Goal: Information Seeking & Learning: Learn about a topic

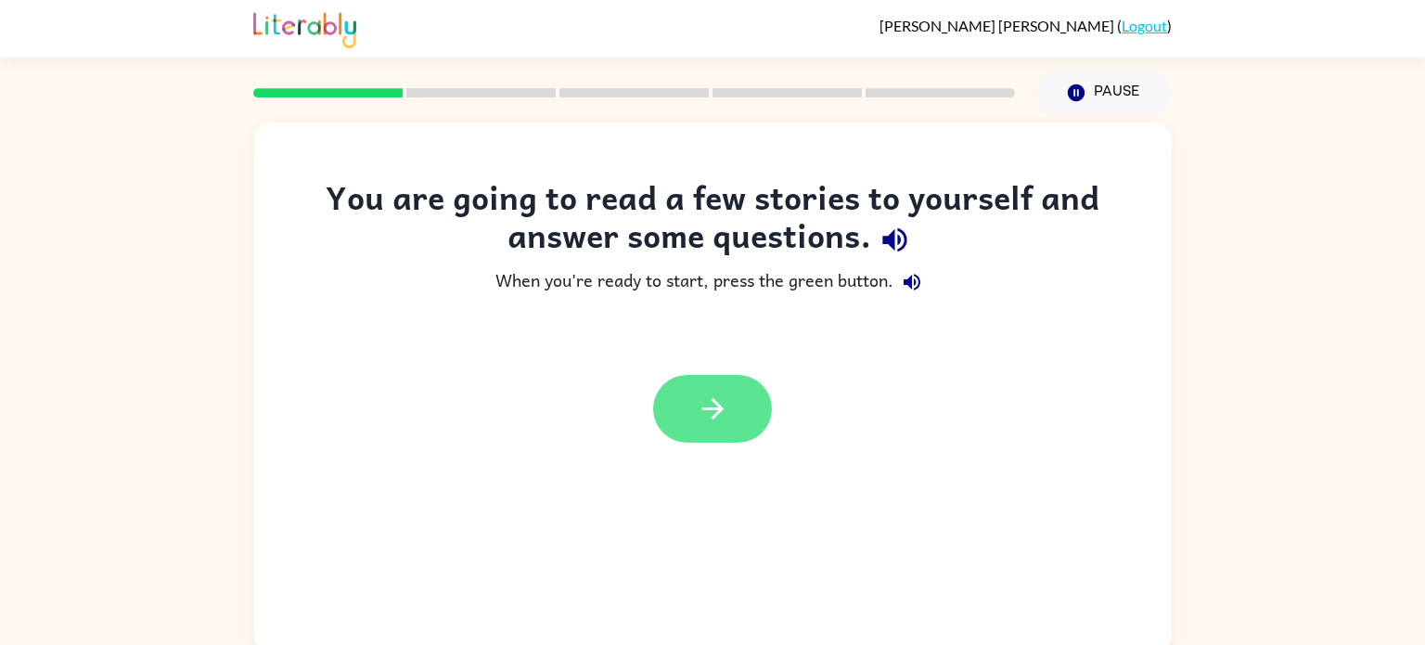
click at [729, 379] on button "button" at bounding box center [712, 409] width 119 height 68
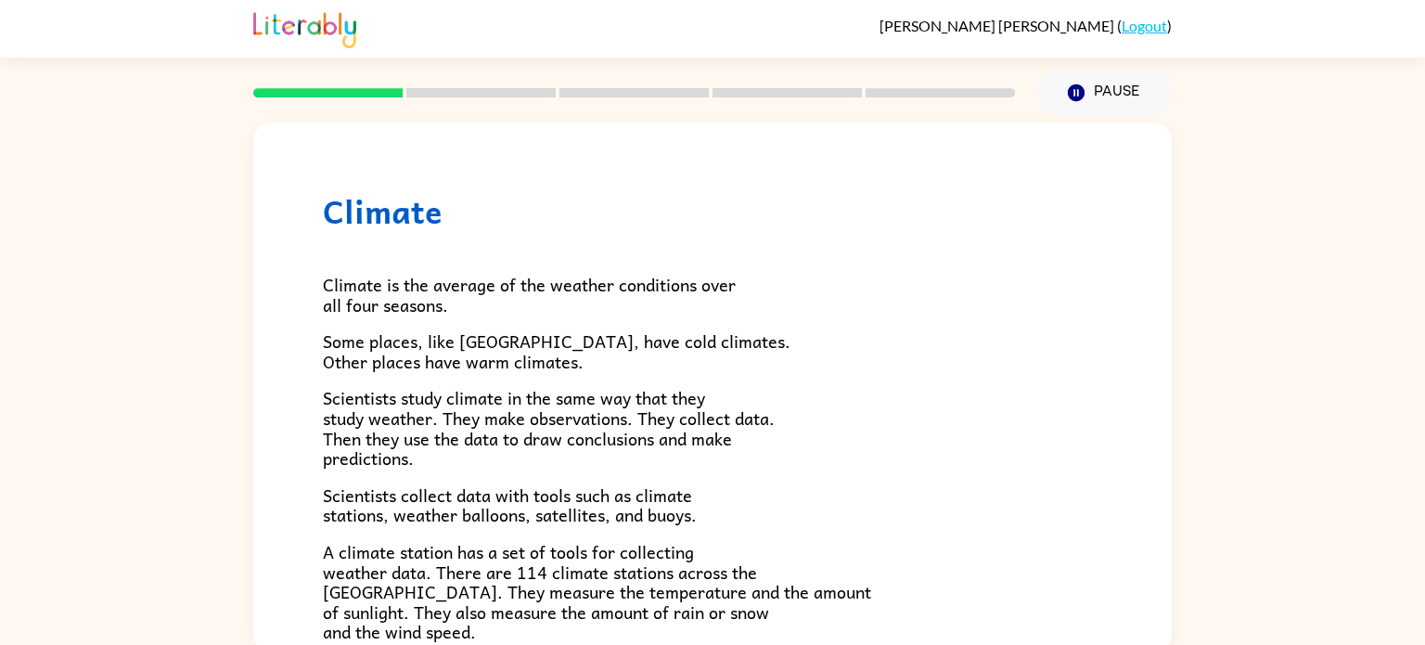
click at [276, 425] on div "Climate Climate is the average of the weather conditions over all four seasons.…" at bounding box center [712, 598] width 919 height 953
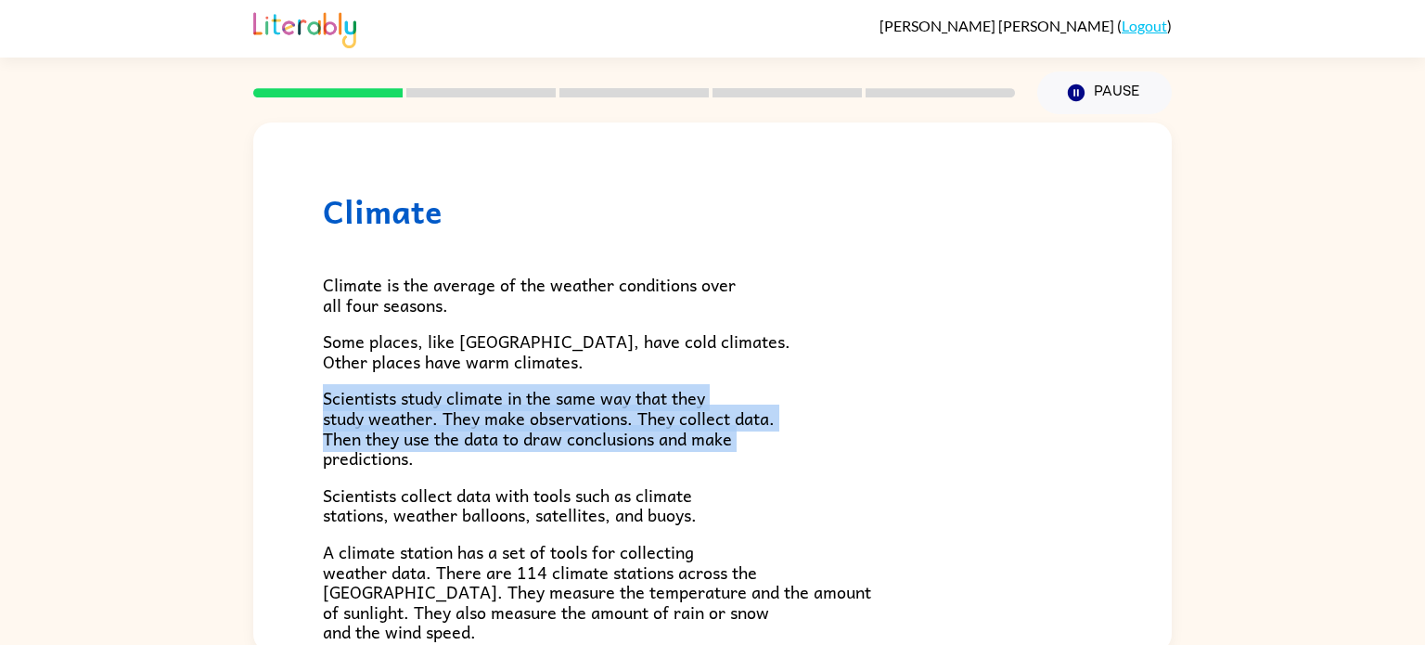
drag, startPoint x: 229, startPoint y: 467, endPoint x: 220, endPoint y: 398, distance: 69.3
click at [220, 398] on div "Climate Climate is the average of the weather conditions over all four seasons.…" at bounding box center [712, 383] width 1425 height 538
click at [227, 449] on div "Climate Climate is the average of the weather conditions over all four seasons.…" at bounding box center [712, 383] width 1425 height 538
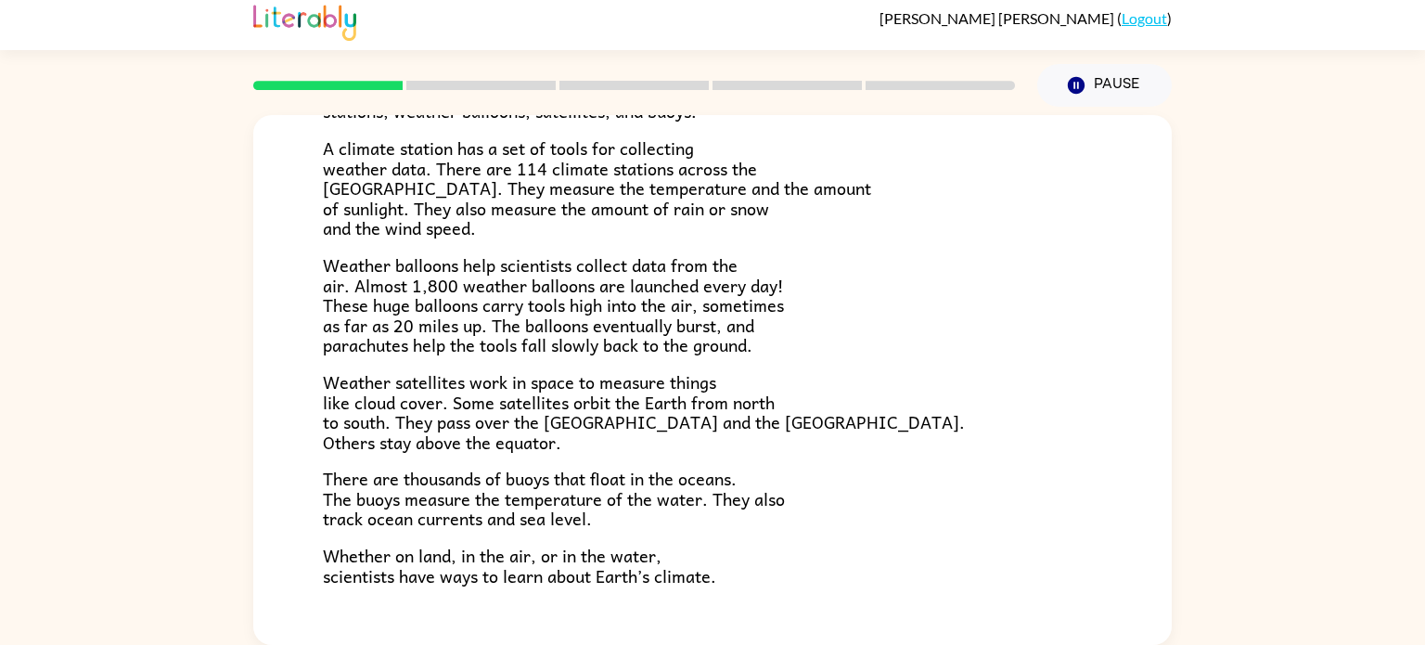
scroll to position [519, 0]
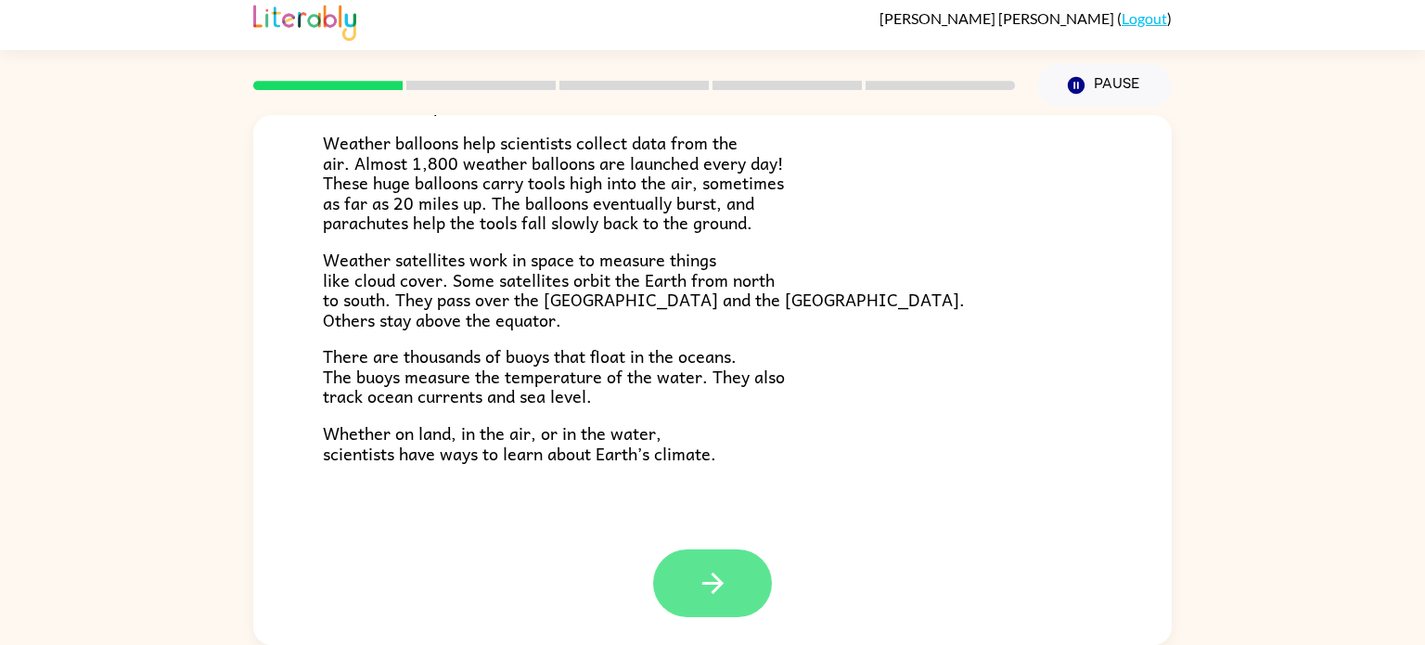
click at [693, 577] on button "button" at bounding box center [712, 583] width 119 height 68
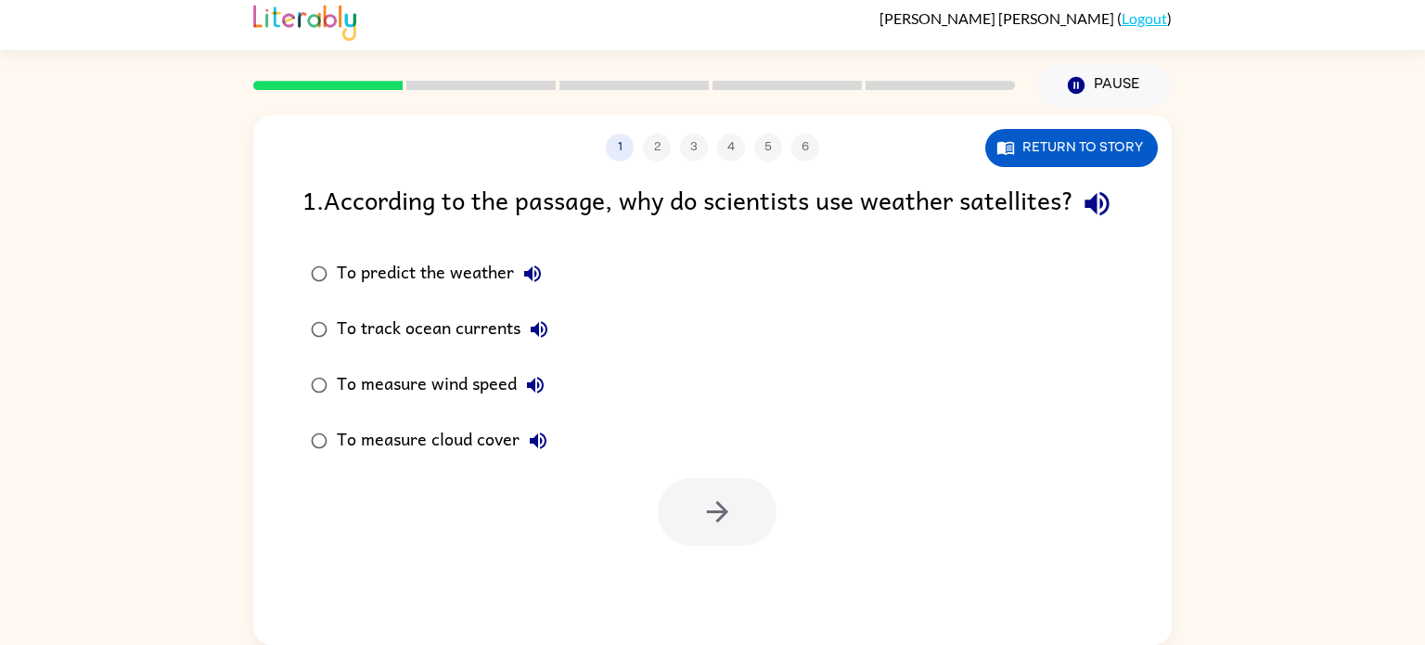
scroll to position [0, 0]
click at [687, 546] on button "button" at bounding box center [717, 512] width 119 height 68
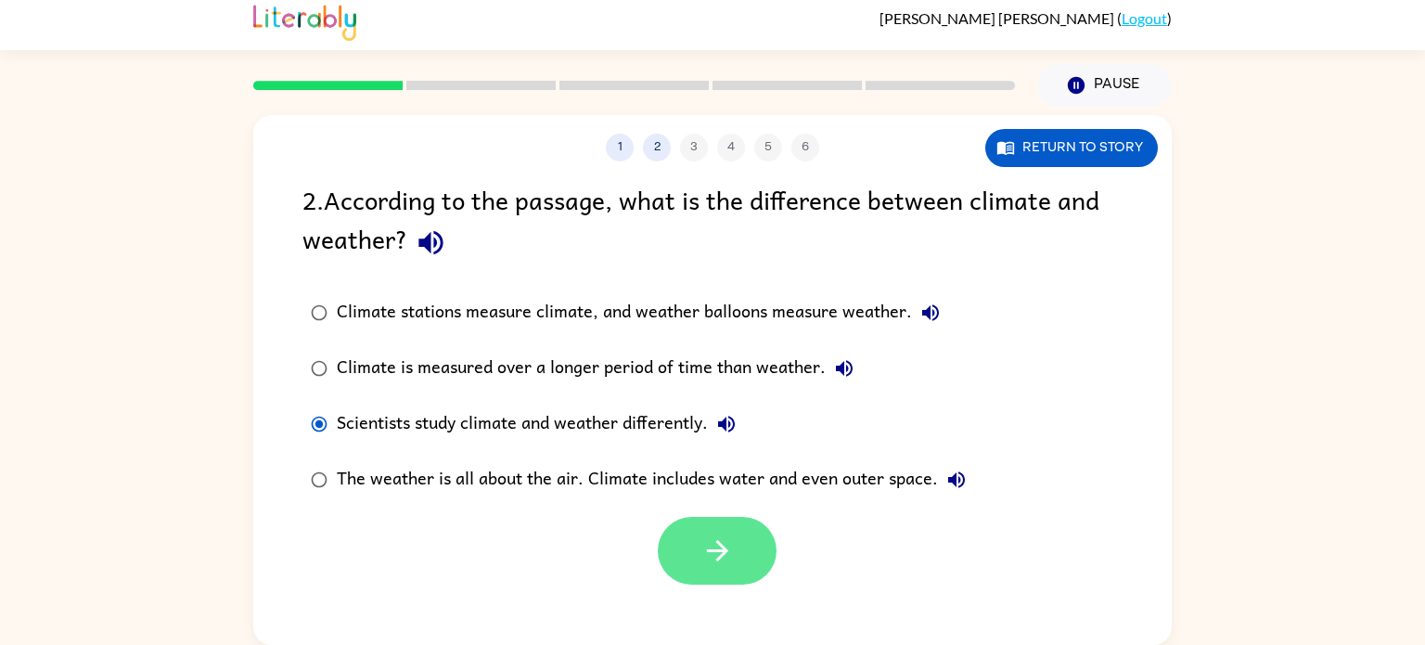
click at [706, 559] on icon "button" at bounding box center [717, 550] width 32 height 32
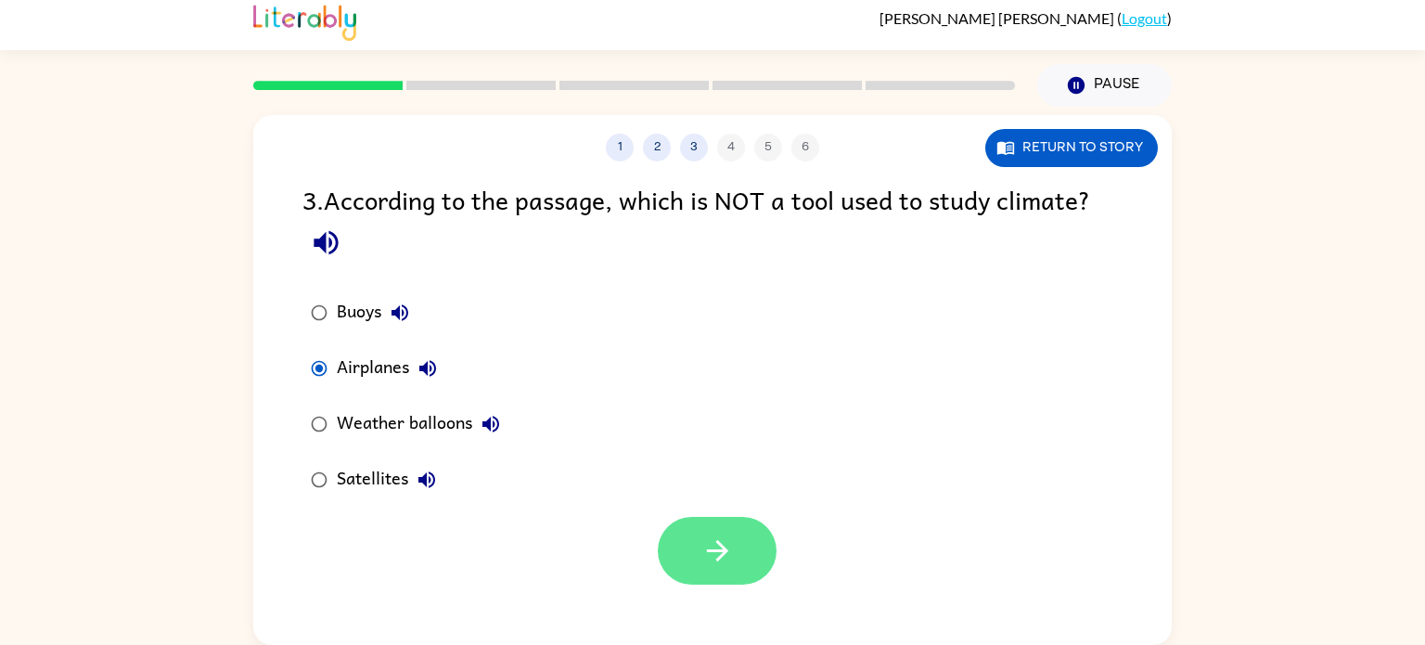
click at [718, 533] on button "button" at bounding box center [717, 551] width 119 height 68
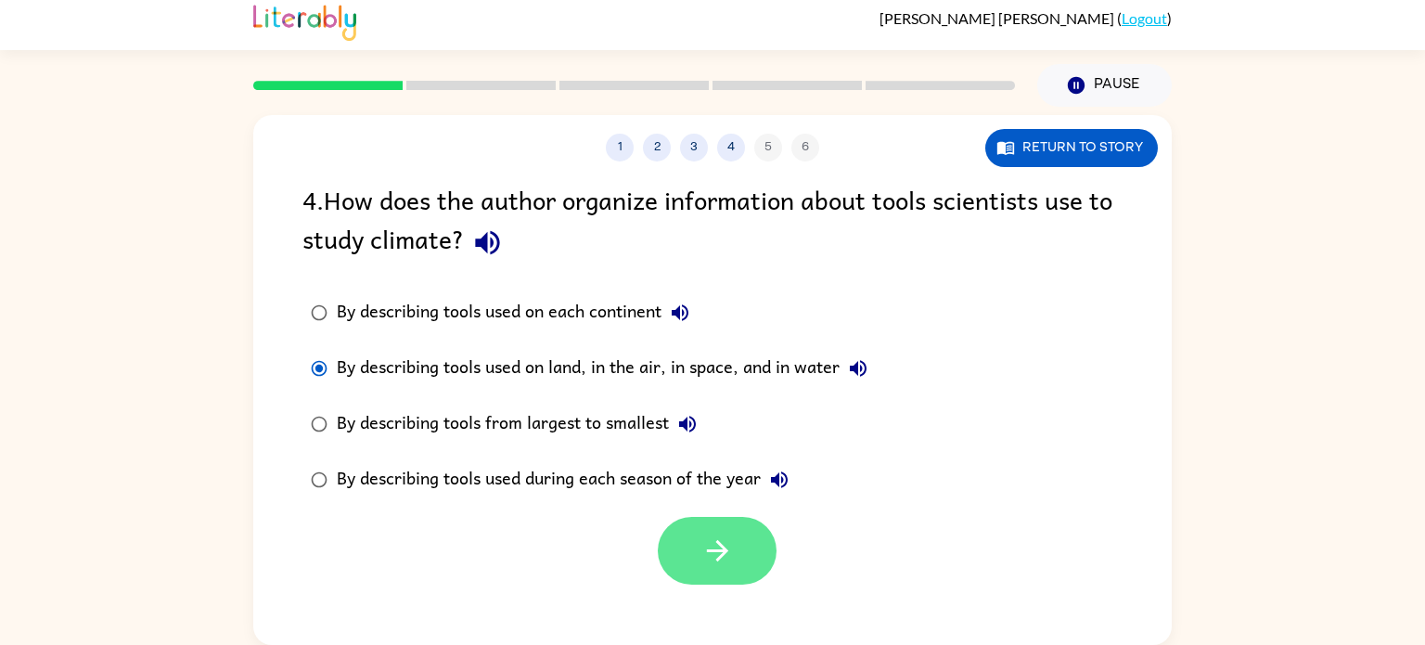
click at [702, 533] on button "button" at bounding box center [717, 551] width 119 height 68
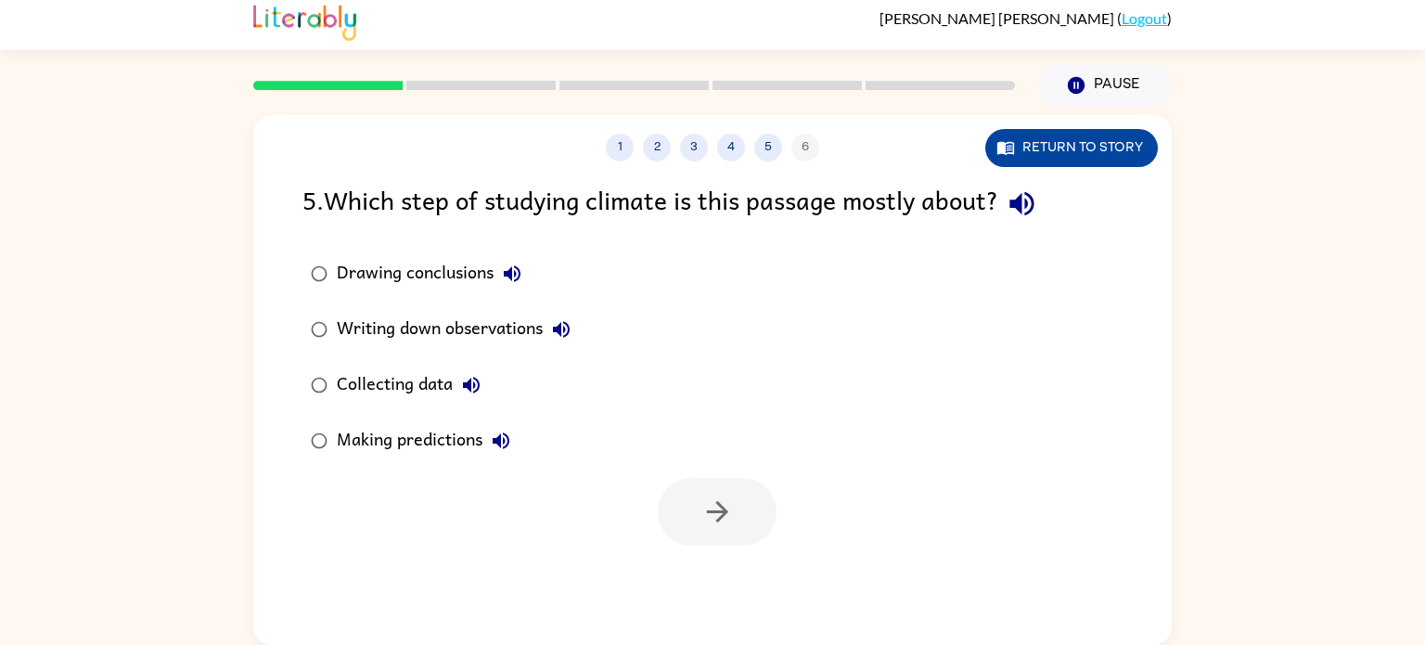
click at [1071, 130] on button "Return to story" at bounding box center [1071, 148] width 173 height 38
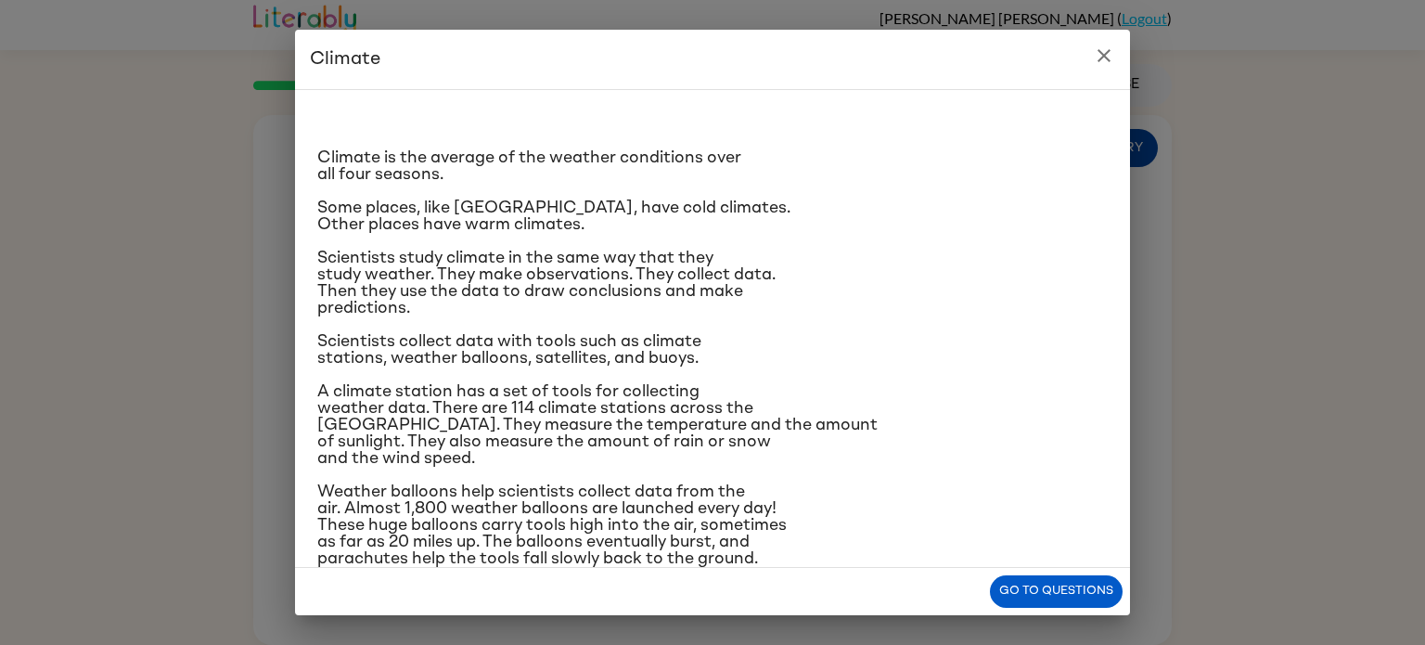
click at [1071, 130] on div "Climate is the average of the weather conditions over all four seasons. Some pl…" at bounding box center [712, 436] width 790 height 662
click at [1093, 68] on button "close" at bounding box center [1104, 55] width 37 height 37
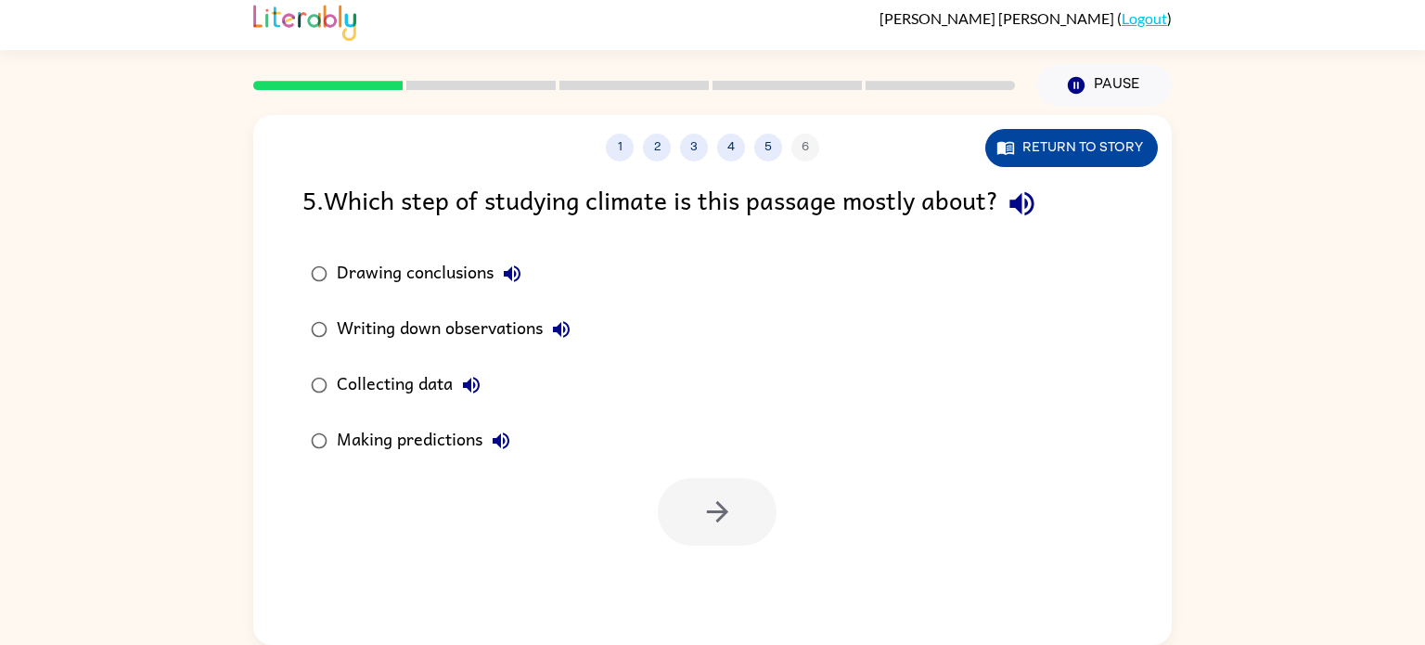
click at [1083, 136] on button "Return to story" at bounding box center [1071, 148] width 173 height 38
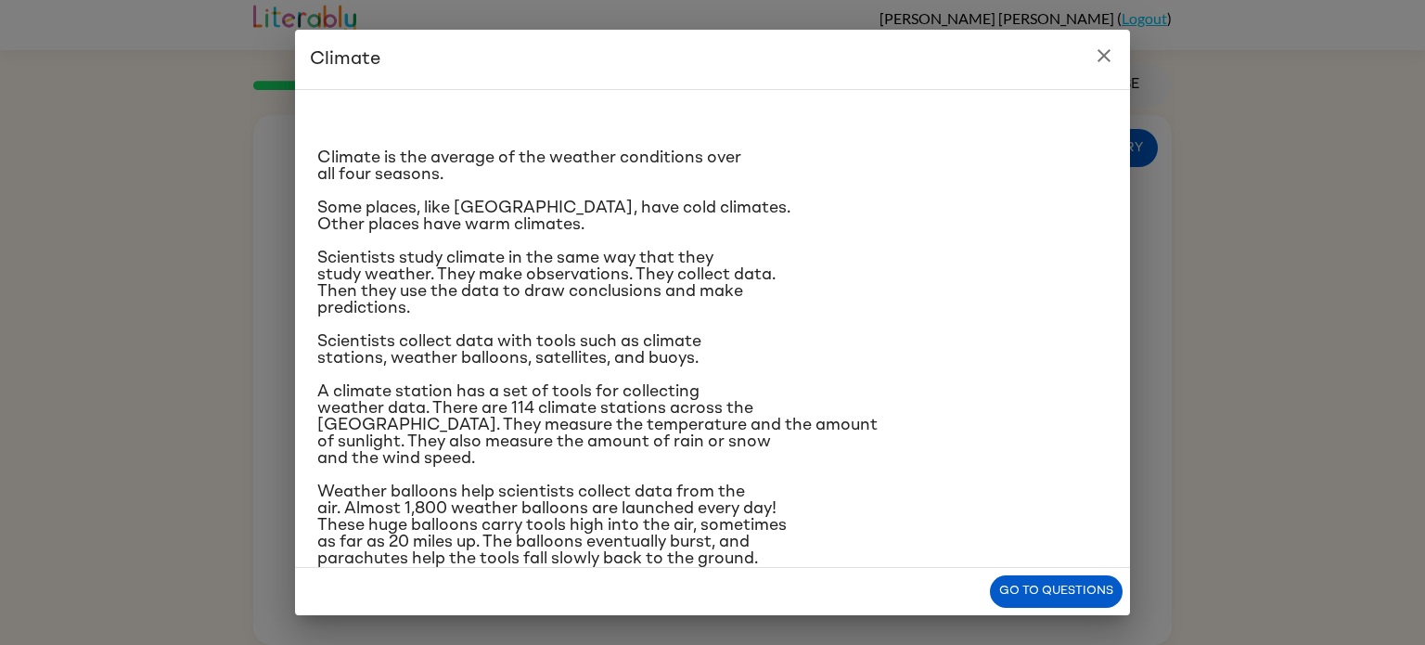
click at [1114, 58] on icon "close" at bounding box center [1104, 56] width 22 height 22
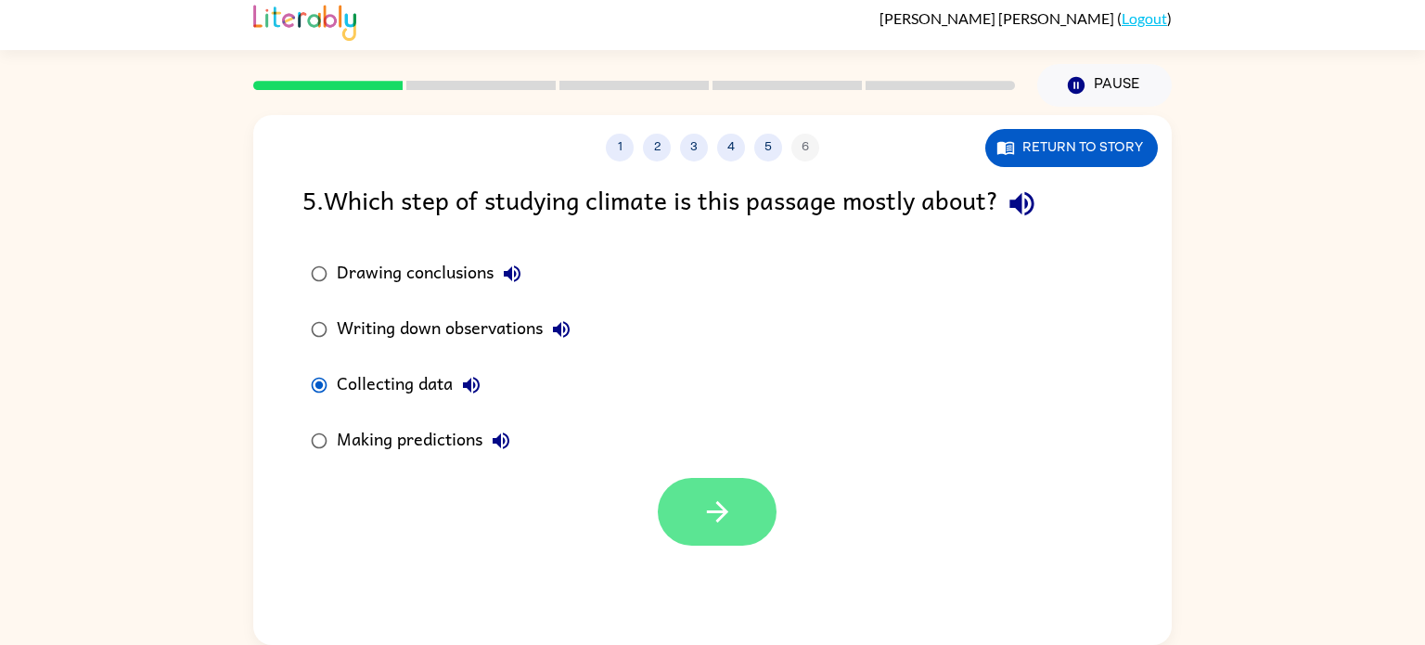
click at [725, 533] on button "button" at bounding box center [717, 512] width 119 height 68
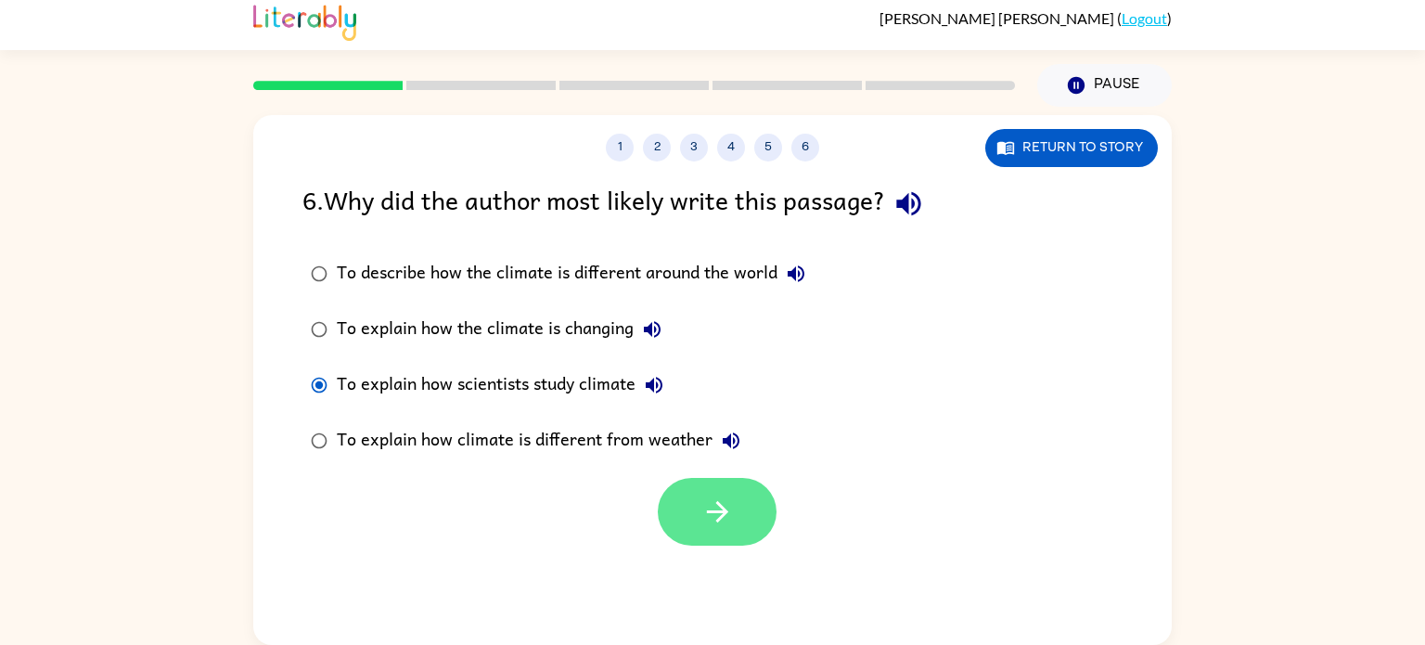
click at [712, 518] on icon "button" at bounding box center [717, 511] width 32 height 32
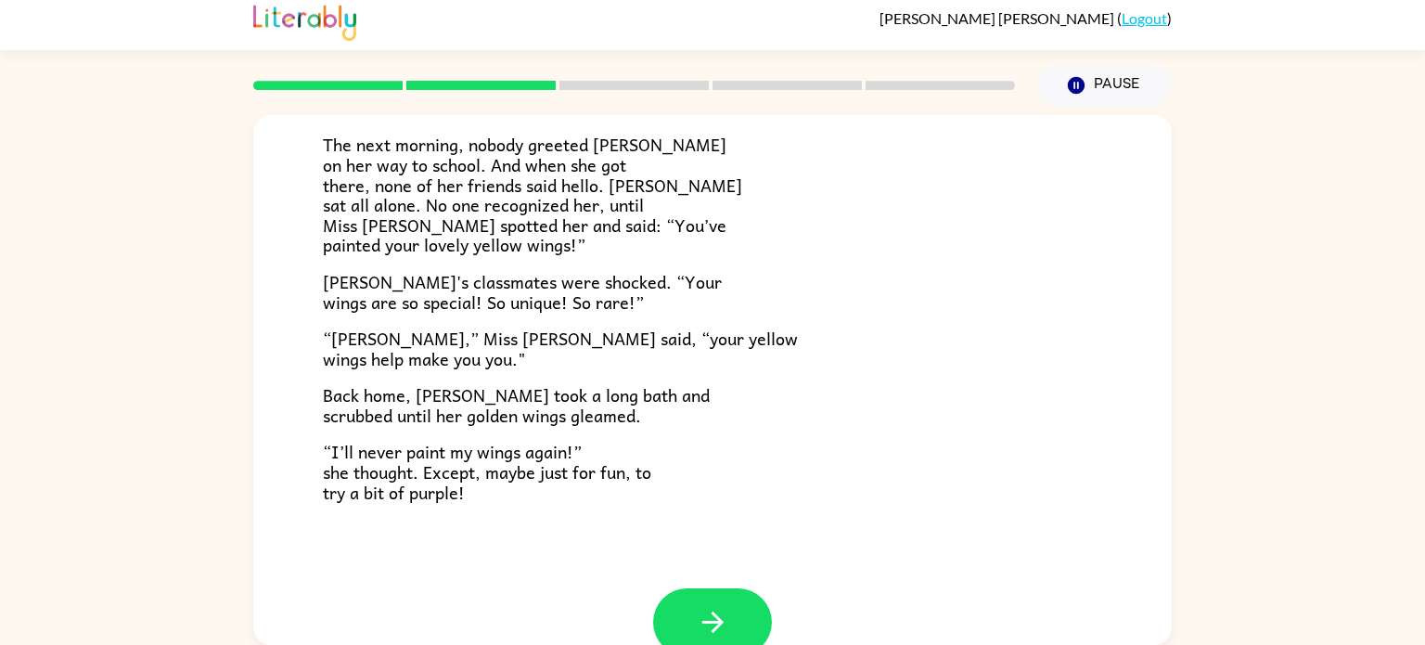
scroll to position [519, 0]
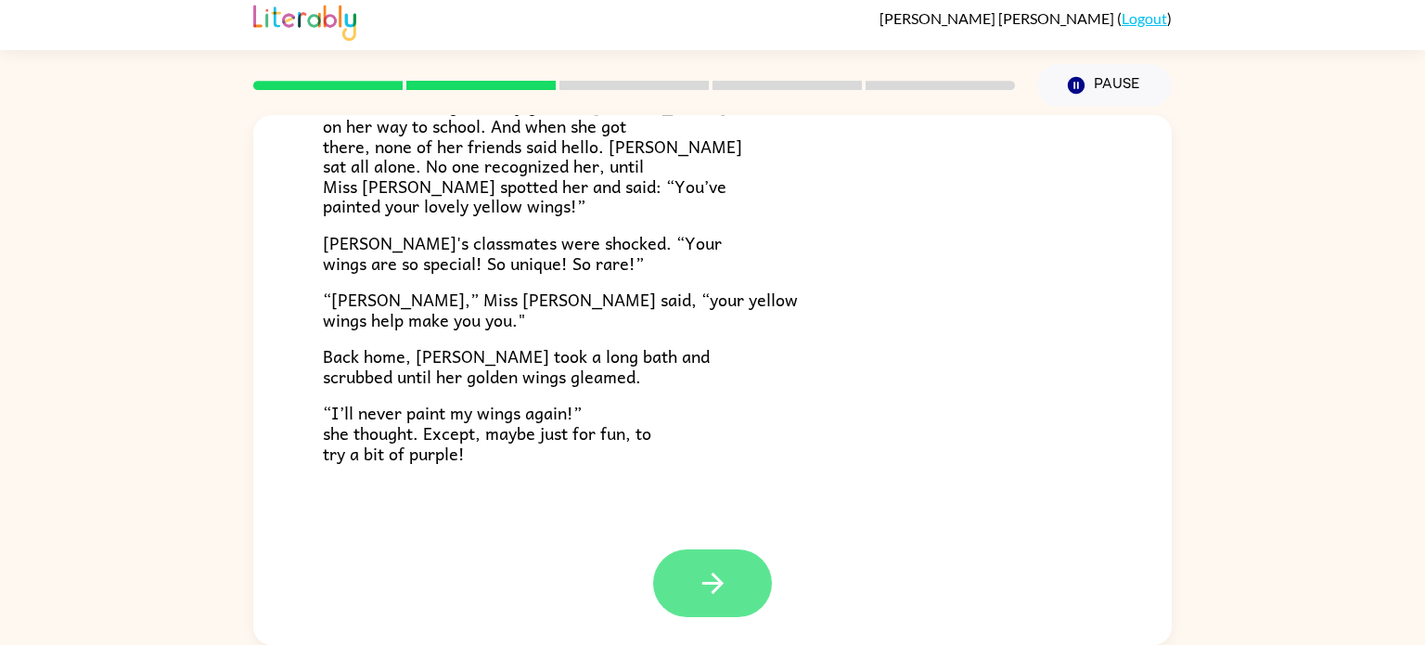
click at [753, 583] on button "button" at bounding box center [712, 583] width 119 height 68
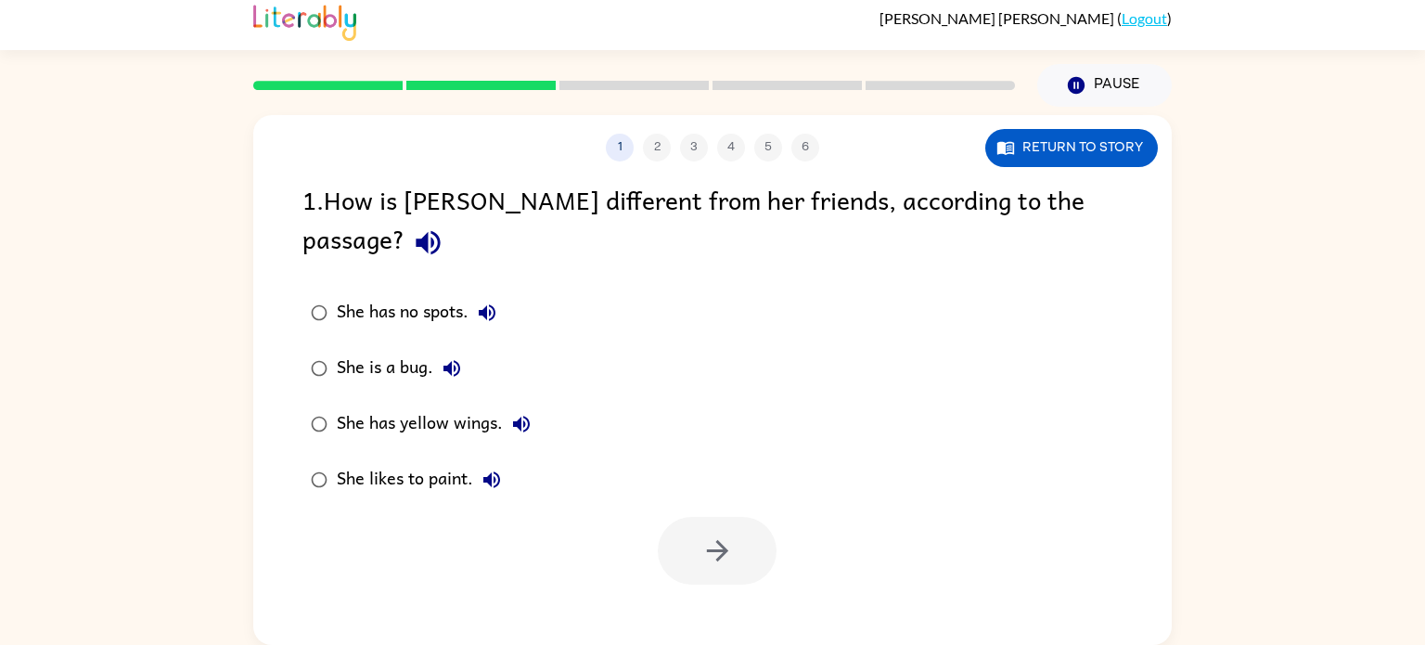
scroll to position [0, 0]
click at [709, 534] on icon "button" at bounding box center [717, 550] width 32 height 32
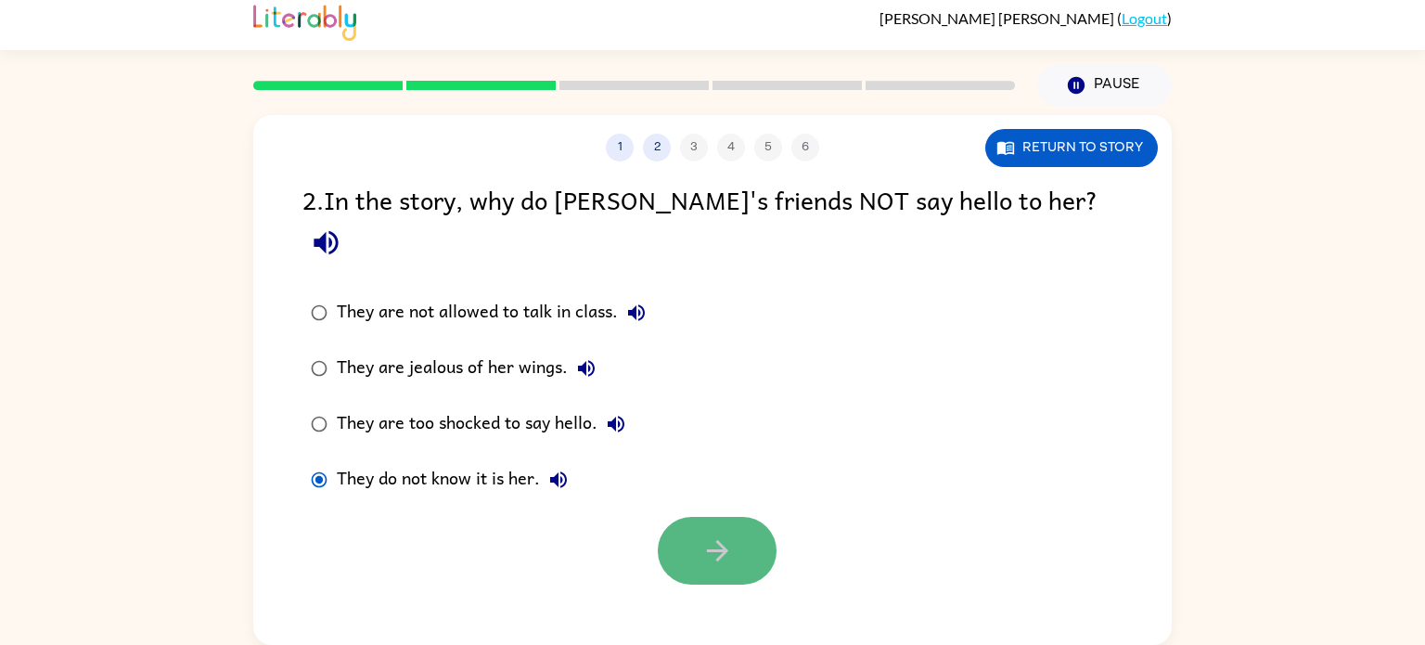
click at [719, 517] on button "button" at bounding box center [717, 551] width 119 height 68
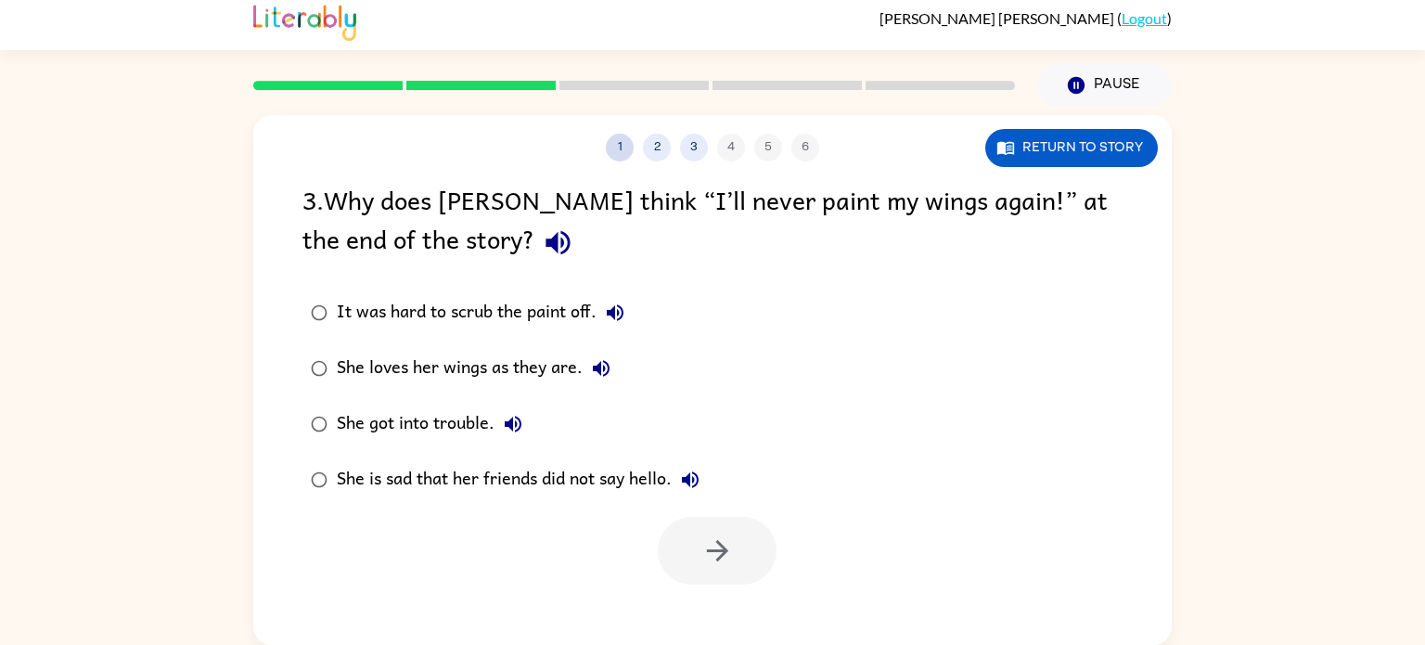
click at [619, 148] on button "1" at bounding box center [620, 148] width 28 height 28
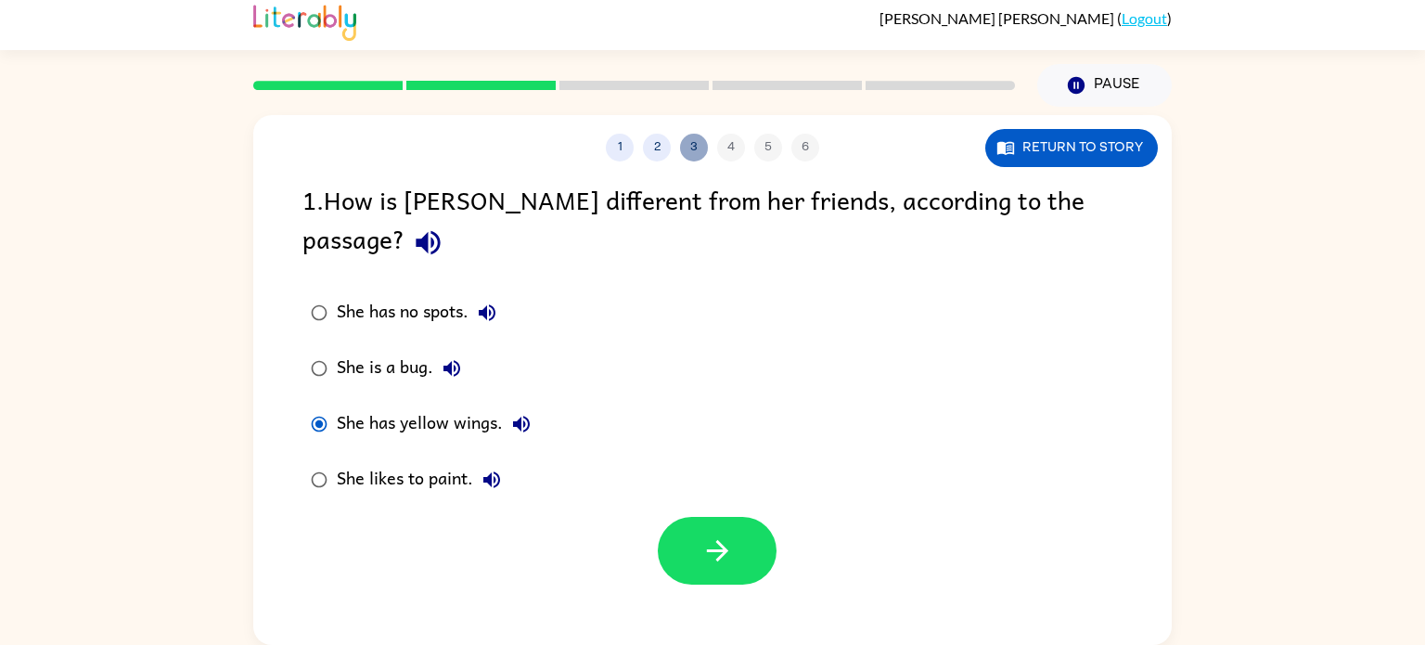
click at [693, 147] on button "3" at bounding box center [694, 148] width 28 height 28
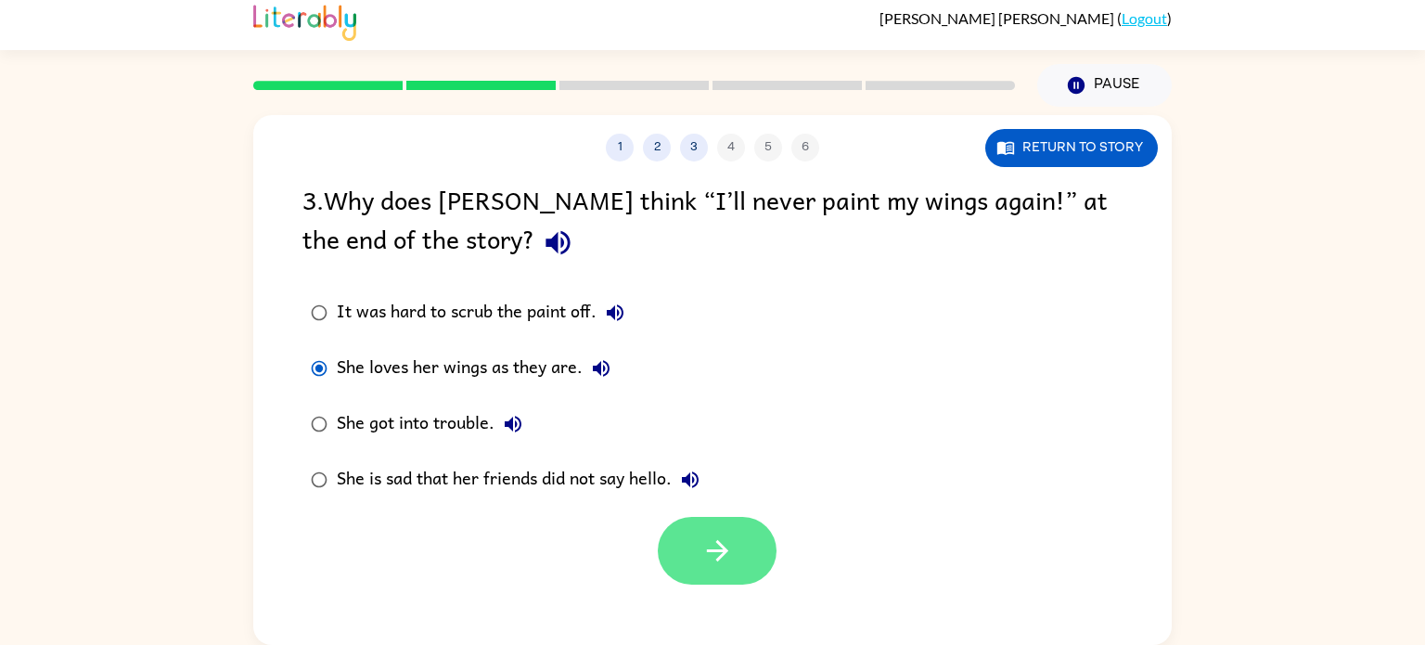
click at [744, 579] on button "button" at bounding box center [717, 551] width 119 height 68
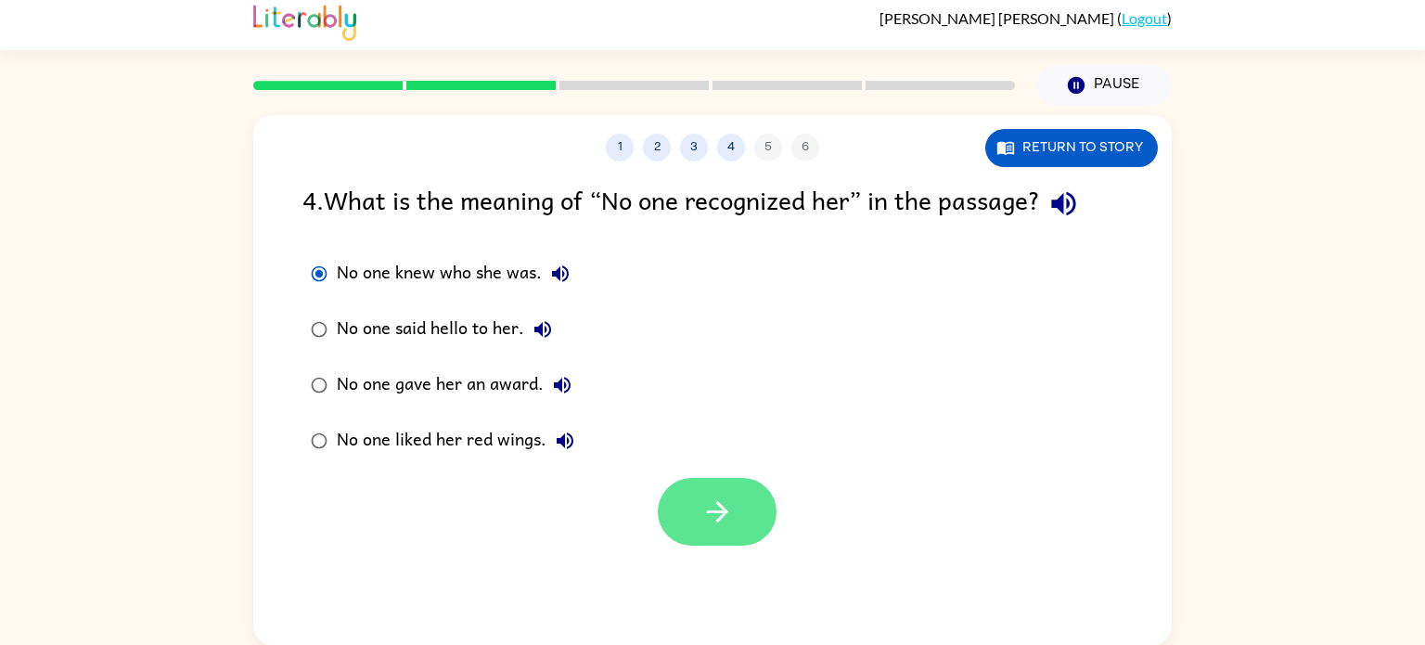
click at [748, 533] on button "button" at bounding box center [717, 512] width 119 height 68
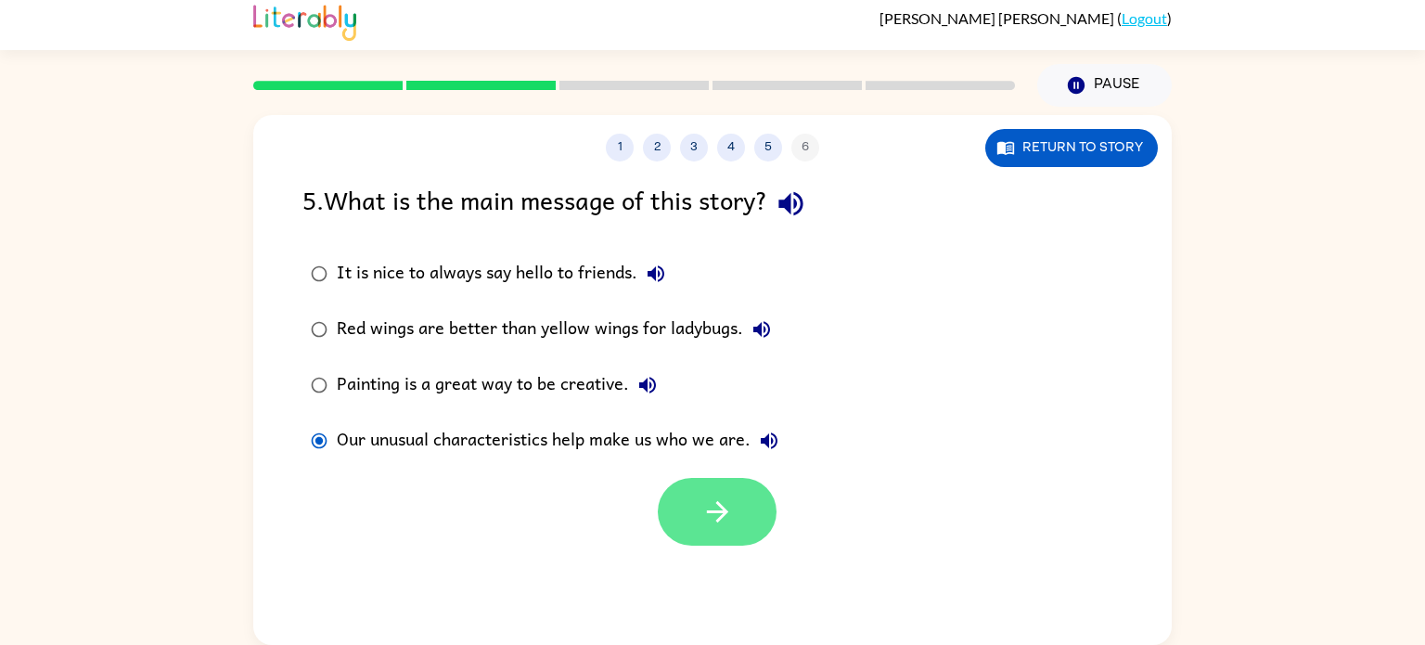
click at [752, 499] on button "button" at bounding box center [717, 512] width 119 height 68
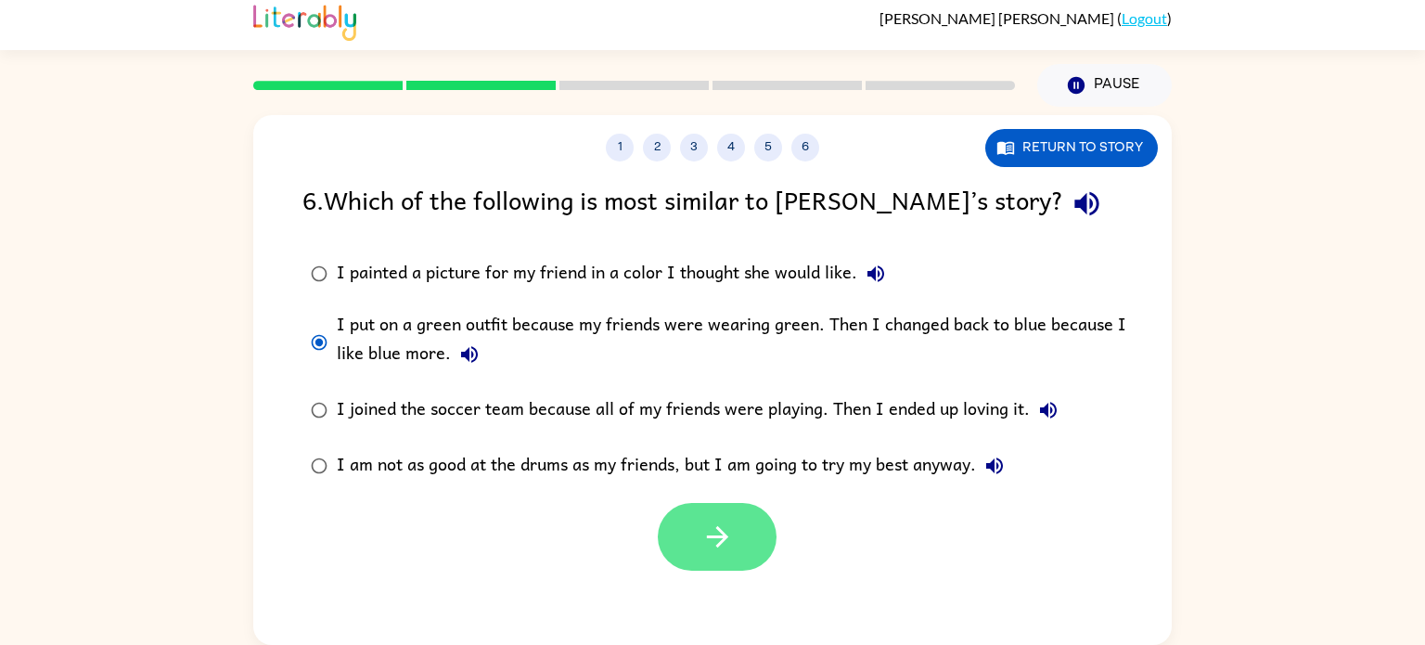
click at [721, 533] on icon "button" at bounding box center [716, 536] width 21 height 21
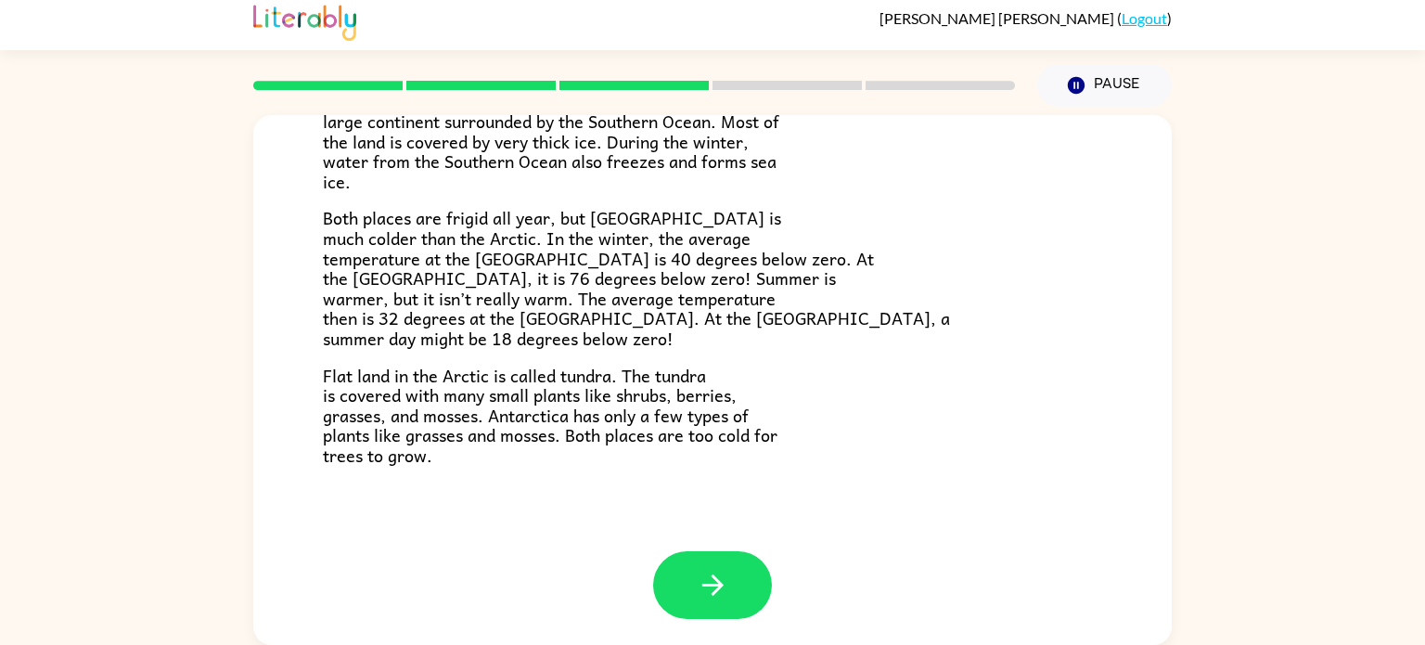
scroll to position [392, 0]
click at [686, 572] on button "button" at bounding box center [712, 583] width 119 height 68
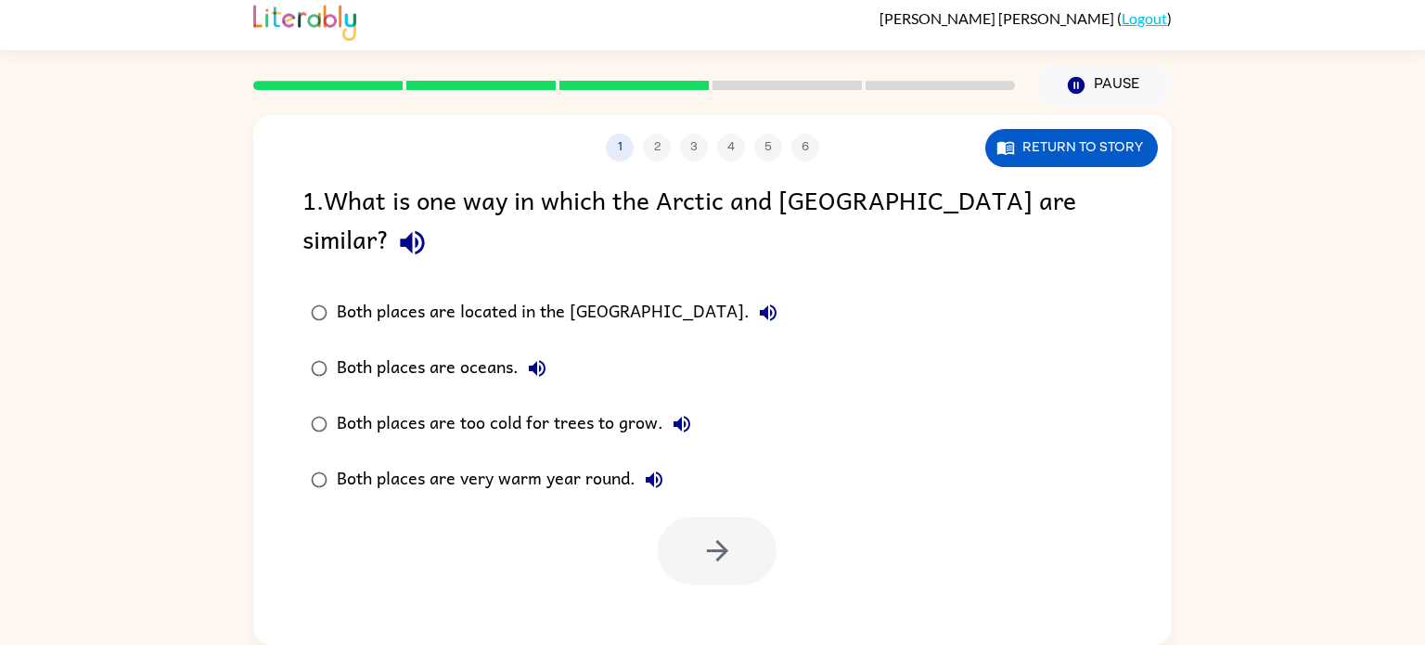
click at [686, 572] on div "1 2 3 4 5 6 Return to story 1 . What is one way in which the Arctic and [GEOGRA…" at bounding box center [712, 380] width 919 height 530
click at [739, 546] on div "1 2 3 4 5 6 Return to story 1 . What is one way in which the Arctic and [GEOGRA…" at bounding box center [712, 380] width 919 height 530
click at [738, 535] on button "button" at bounding box center [717, 551] width 119 height 68
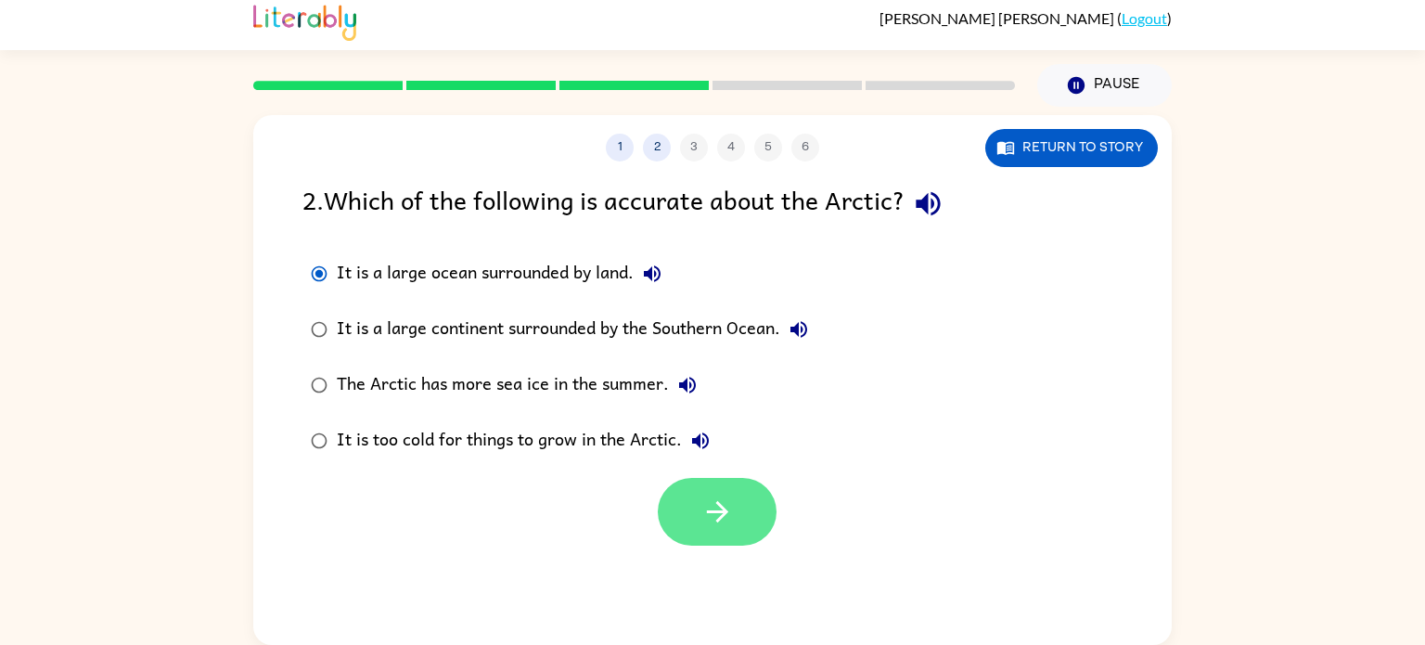
click at [706, 532] on button "button" at bounding box center [717, 512] width 119 height 68
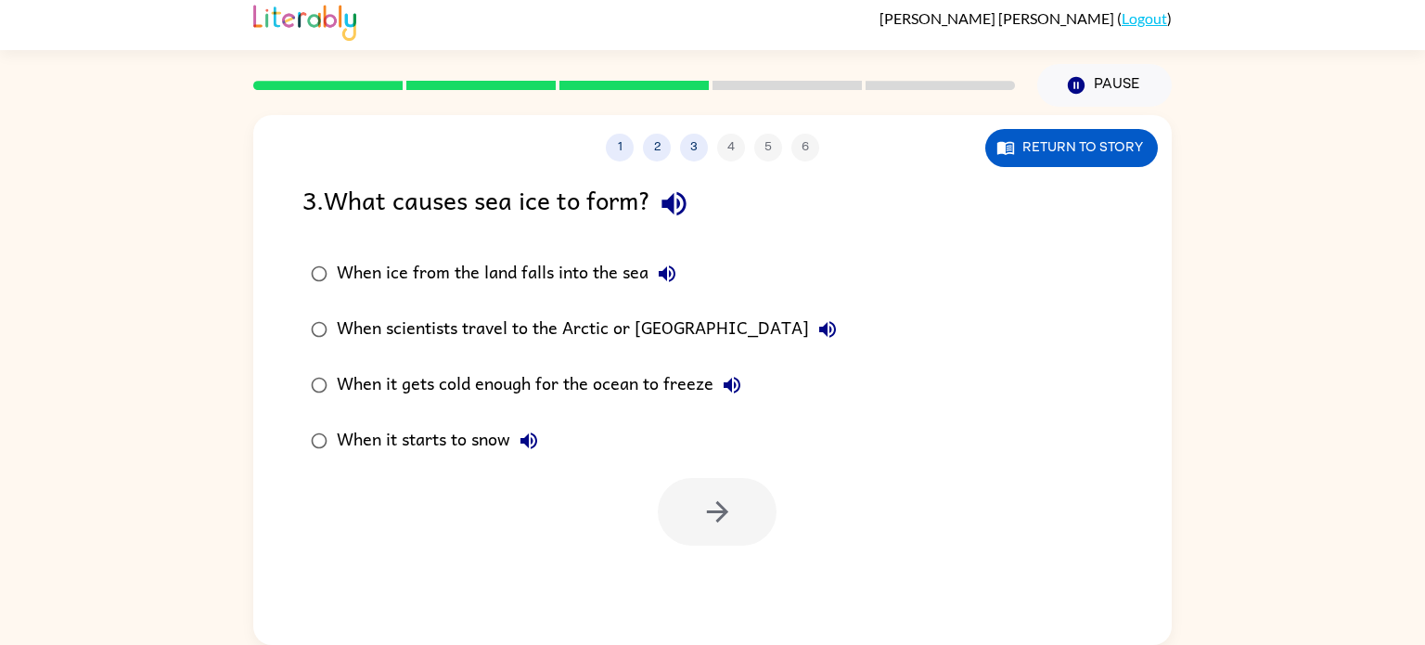
click at [353, 385] on div "When it gets cold enough for the ocean to freeze" at bounding box center [544, 384] width 414 height 37
click at [731, 513] on icon "button" at bounding box center [717, 511] width 32 height 32
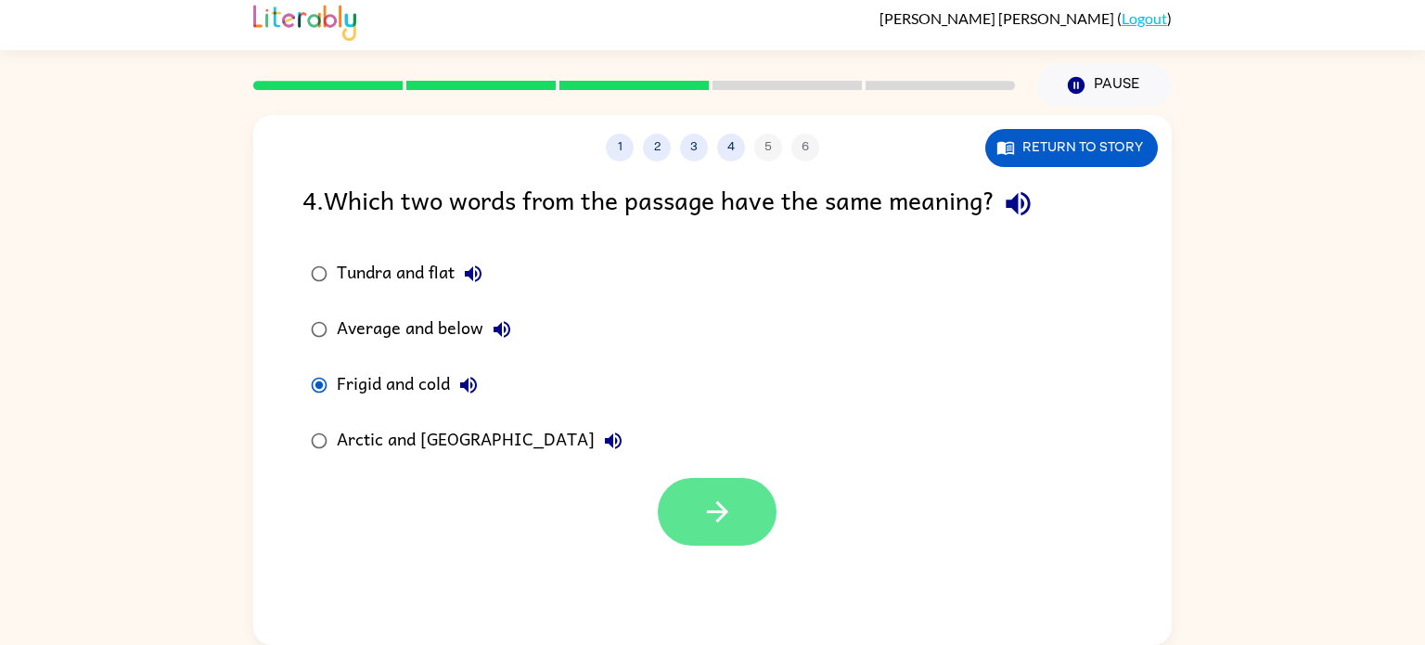
click at [662, 500] on button "button" at bounding box center [717, 512] width 119 height 68
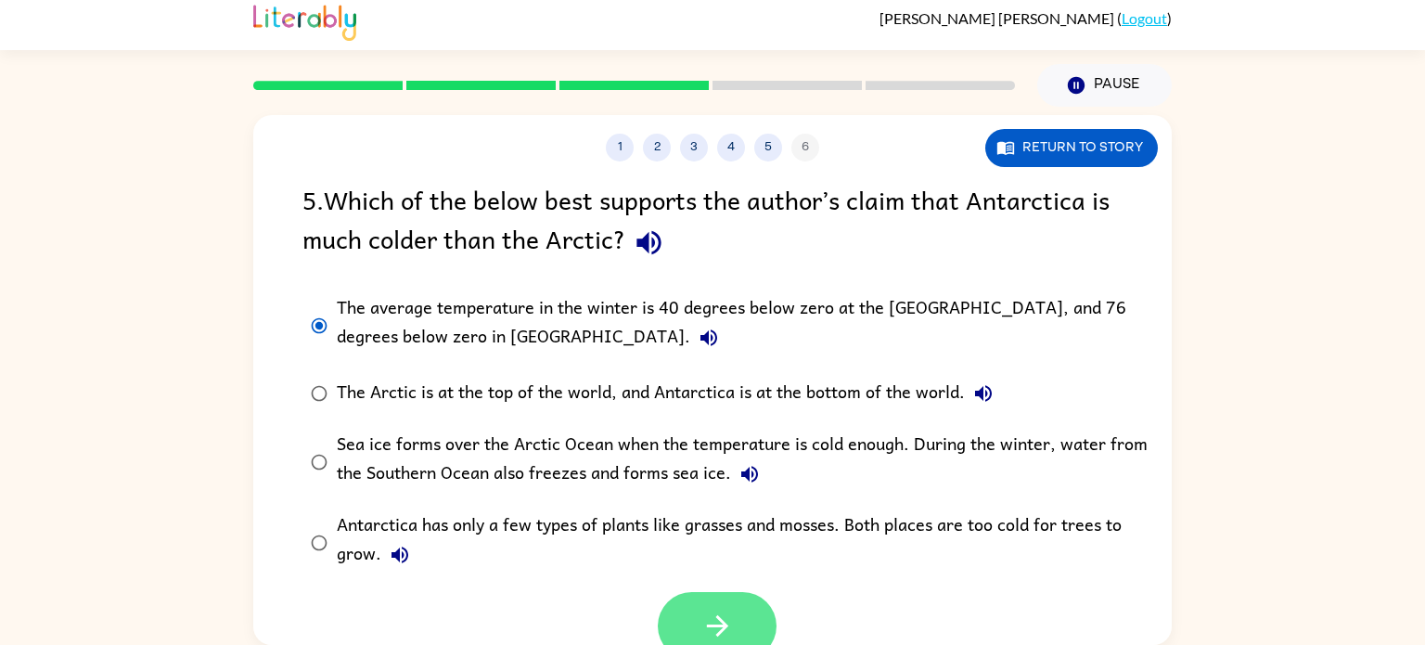
click at [713, 603] on button "button" at bounding box center [717, 626] width 119 height 68
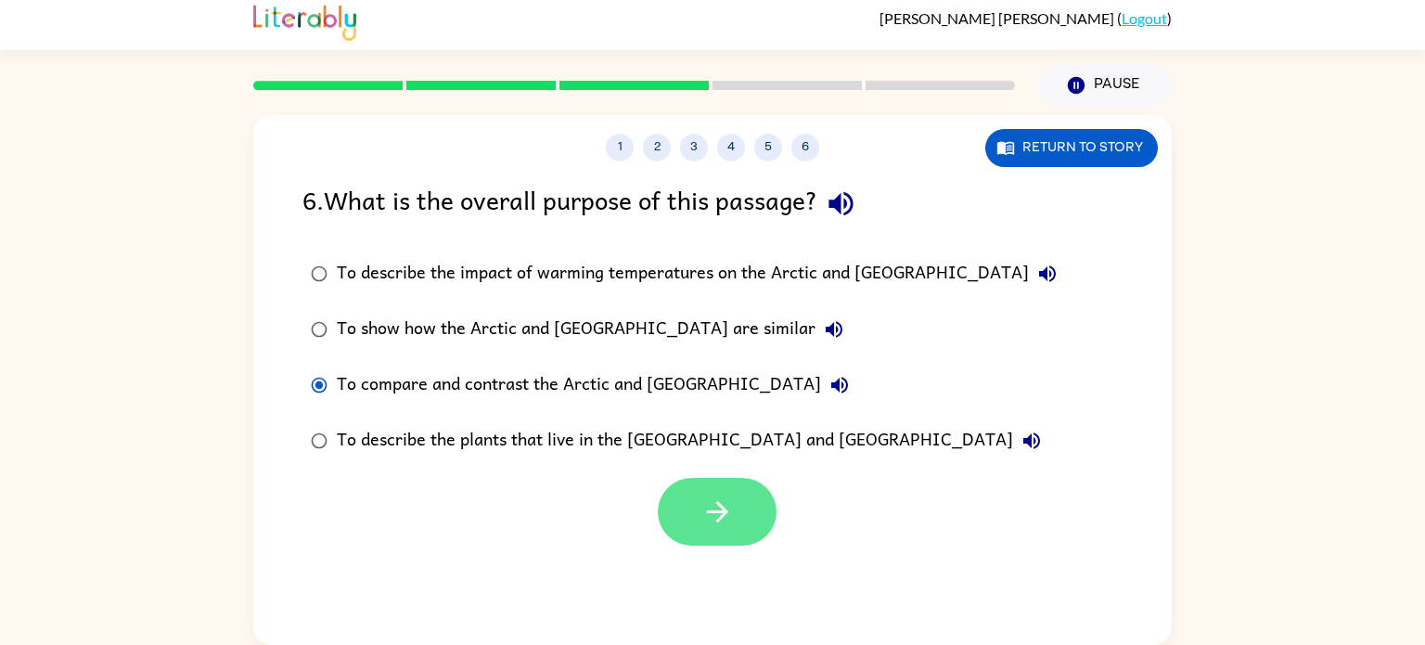
click at [692, 519] on button "button" at bounding box center [717, 512] width 119 height 68
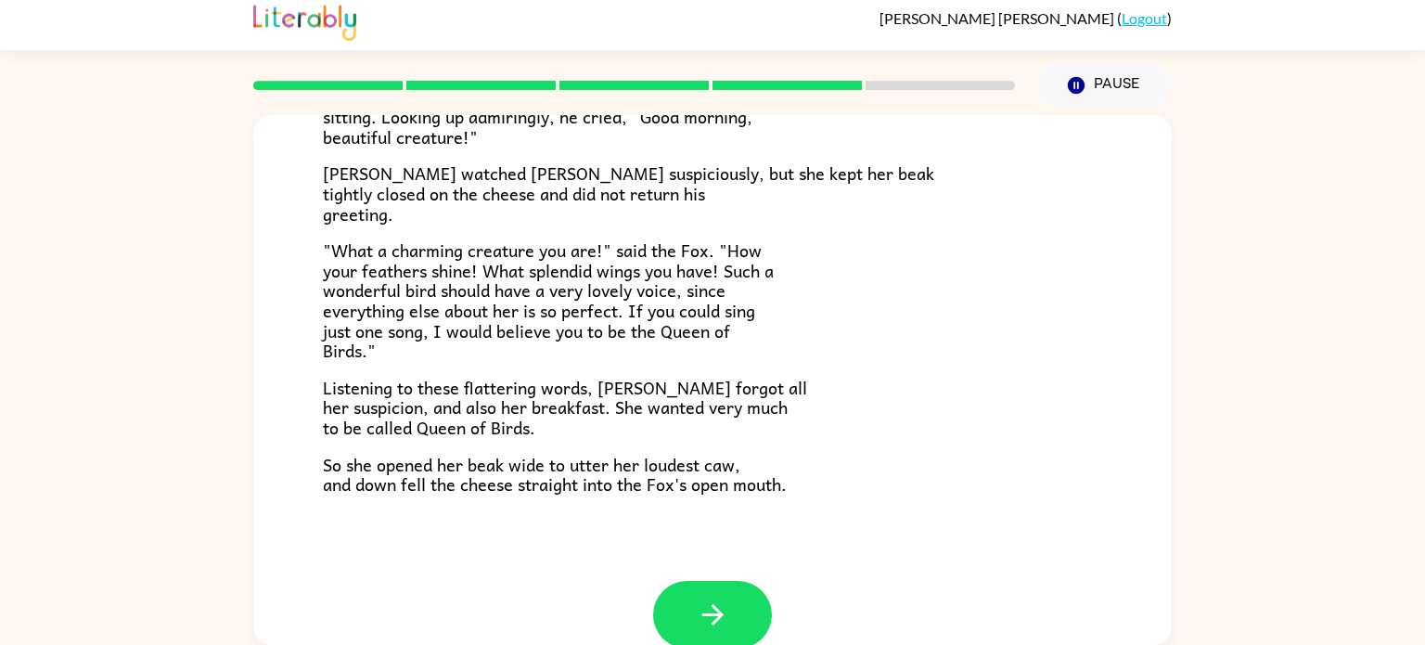
scroll to position [365, 0]
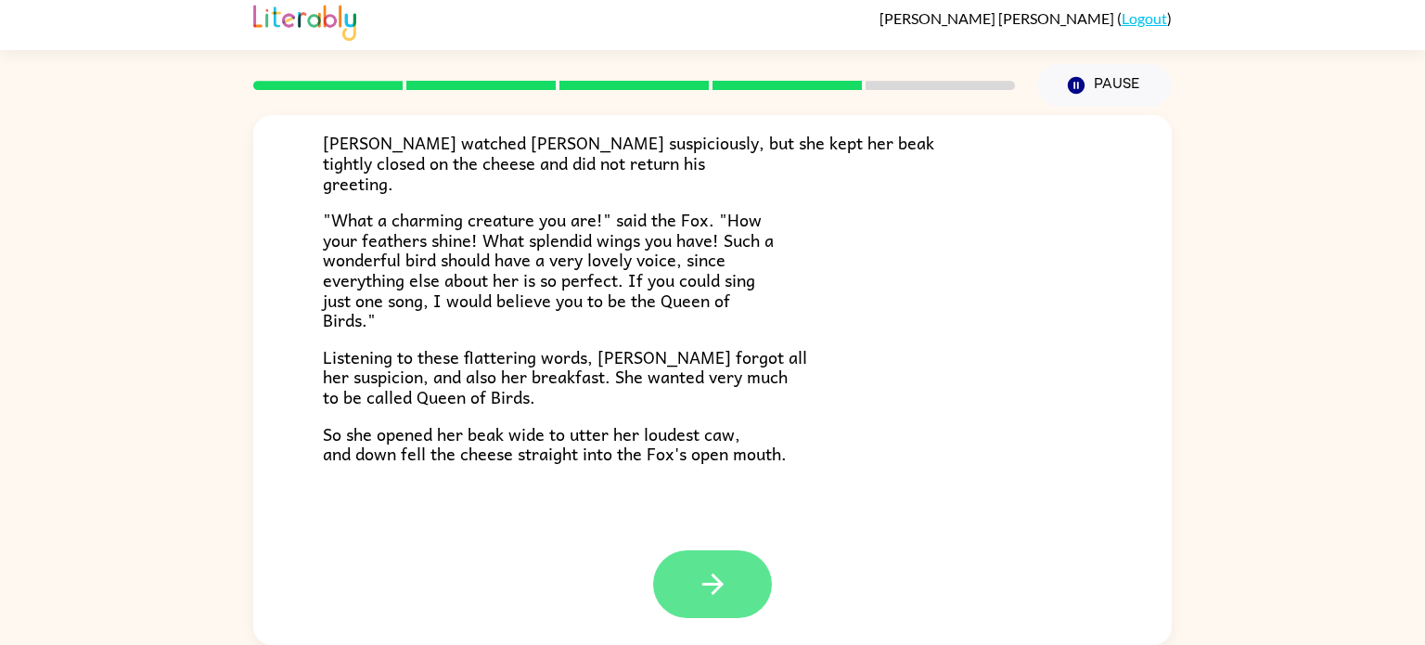
click at [711, 598] on icon "button" at bounding box center [713, 584] width 32 height 32
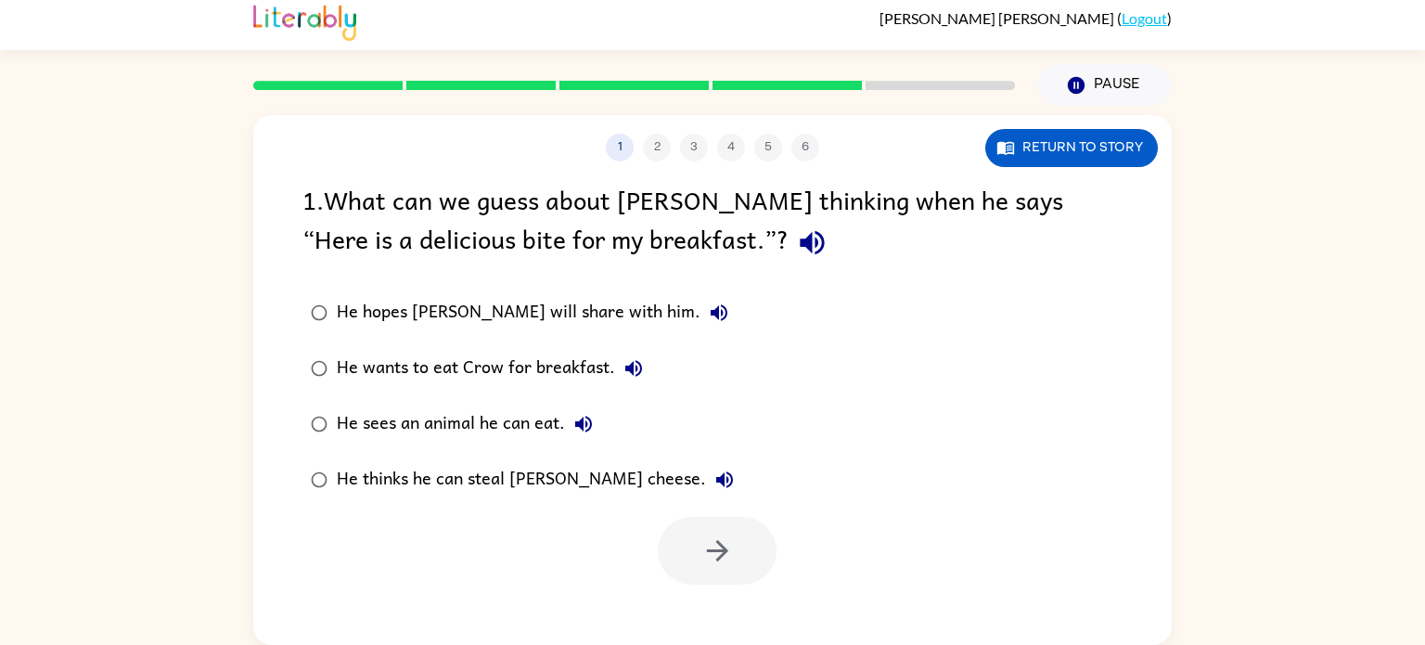
scroll to position [0, 0]
click at [709, 542] on icon "button" at bounding box center [717, 550] width 32 height 32
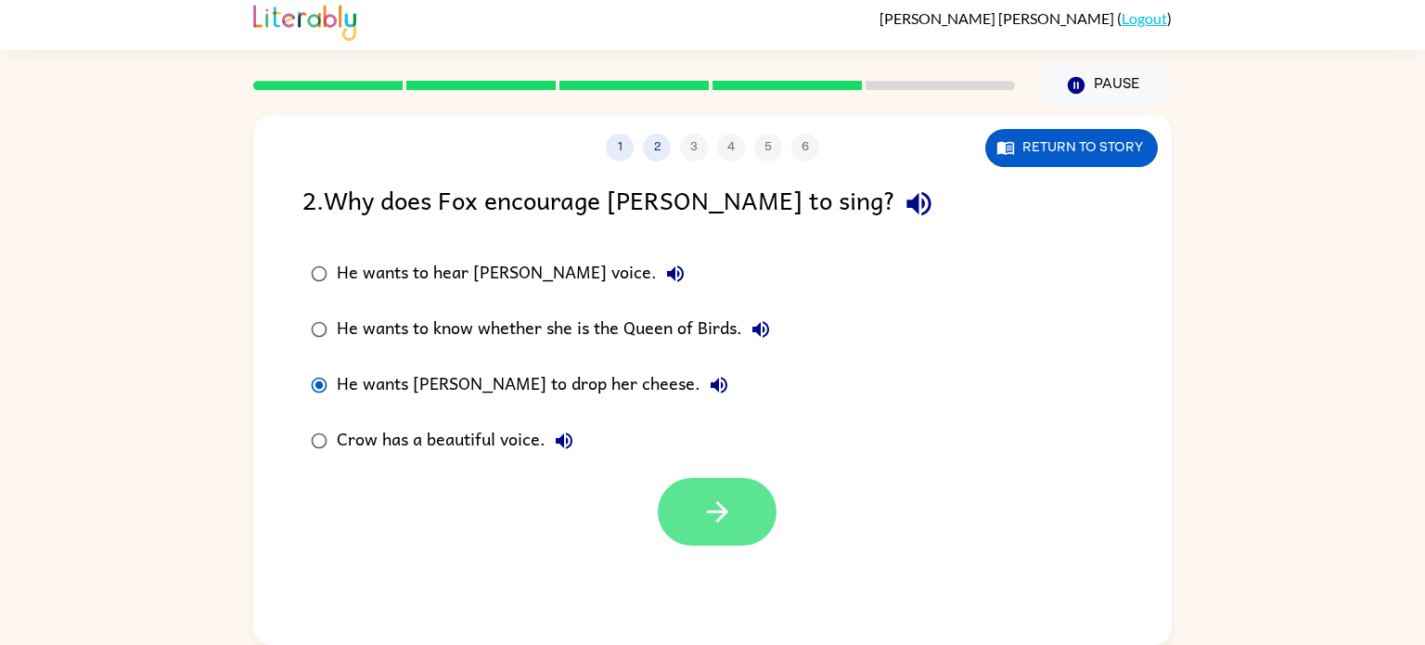
click at [694, 505] on button "button" at bounding box center [717, 512] width 119 height 68
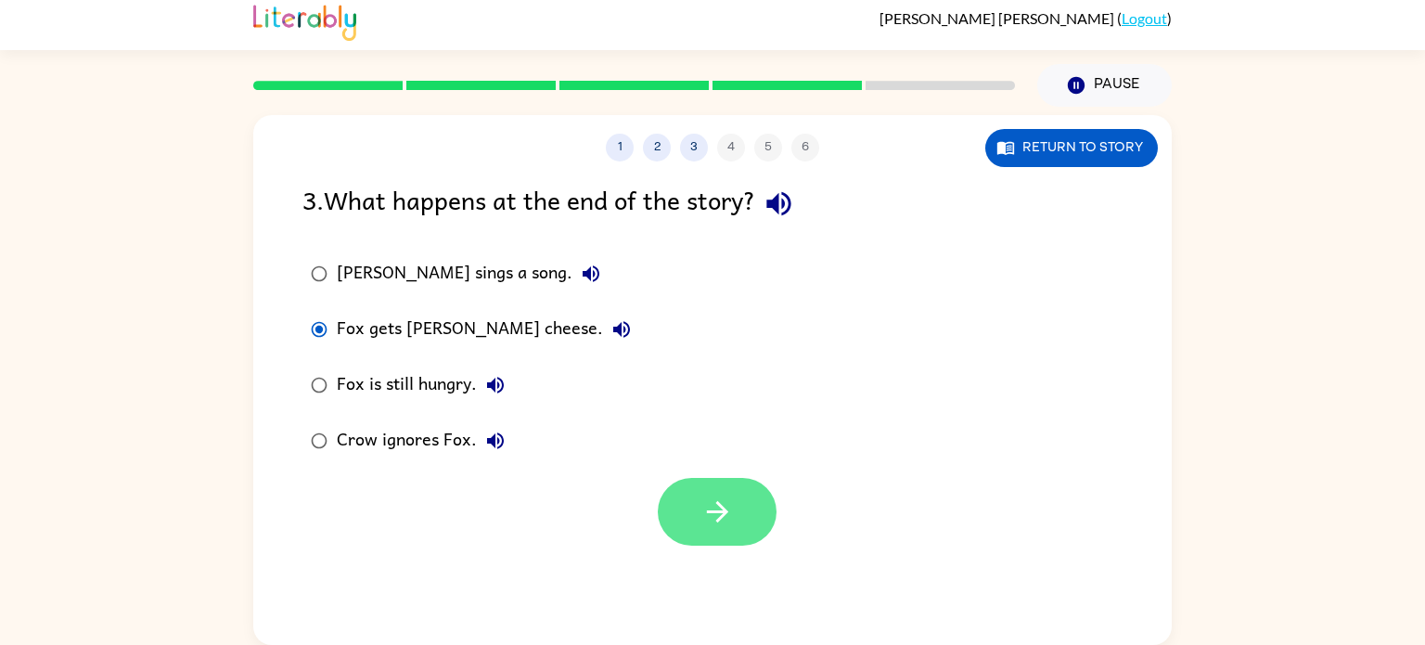
click at [695, 545] on button "button" at bounding box center [717, 512] width 119 height 68
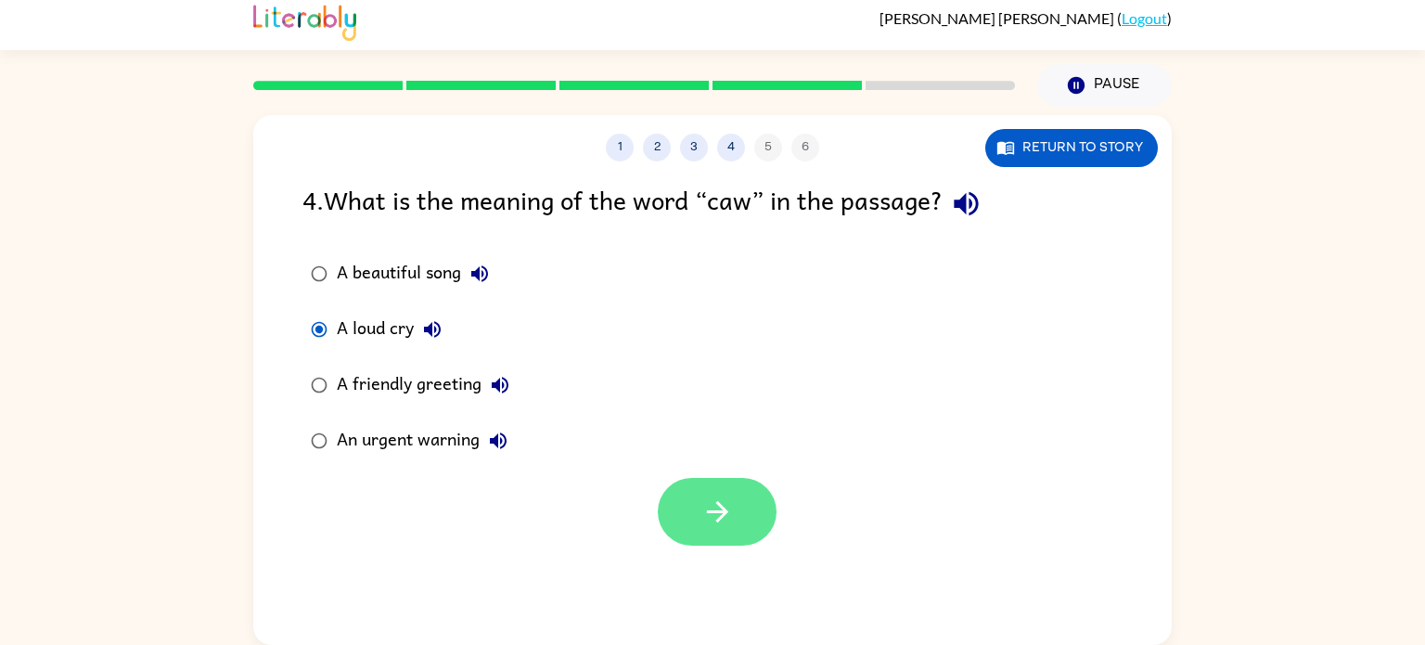
click at [739, 524] on button "button" at bounding box center [717, 512] width 119 height 68
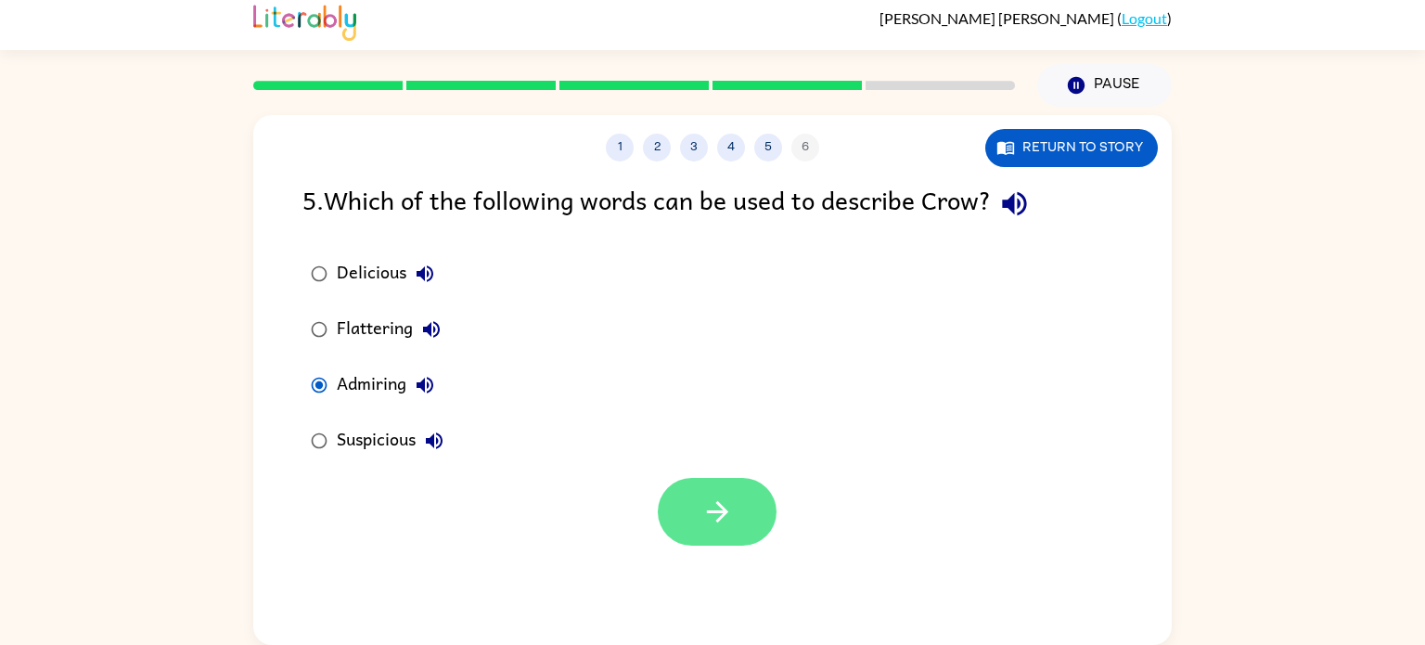
click at [668, 503] on button "button" at bounding box center [717, 512] width 119 height 68
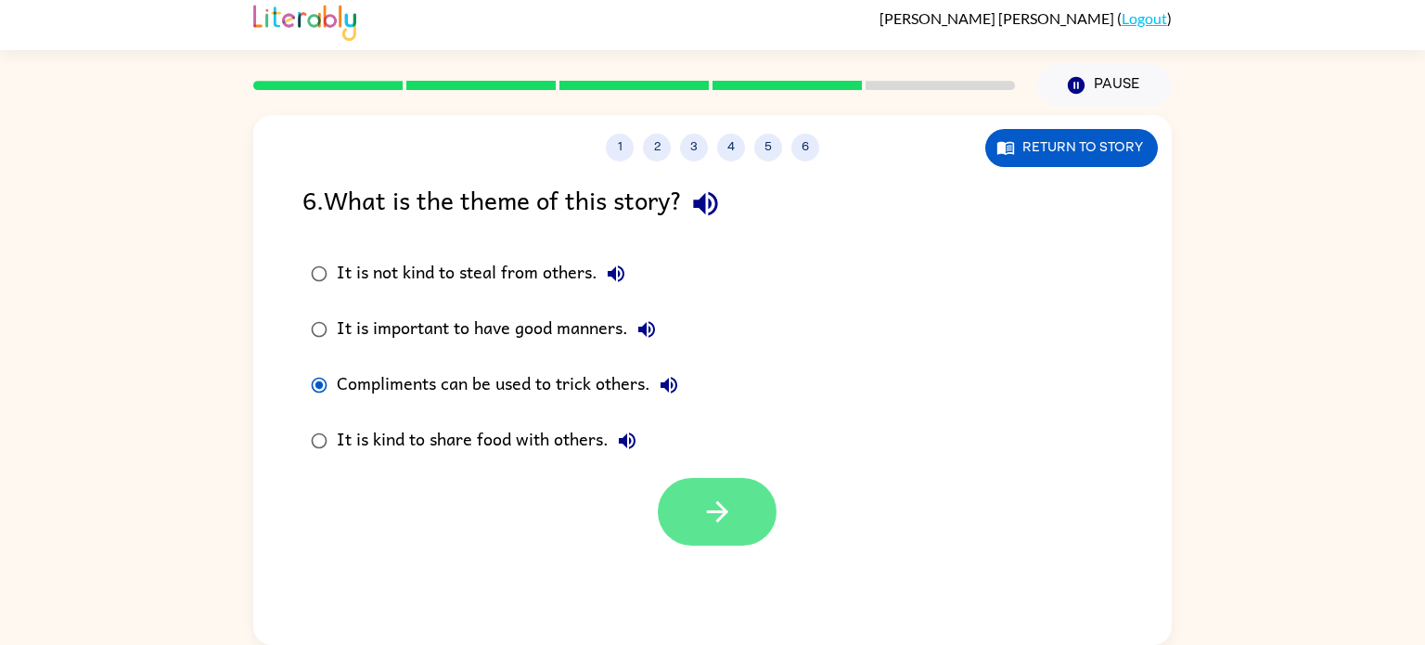
click at [676, 520] on button "button" at bounding box center [717, 512] width 119 height 68
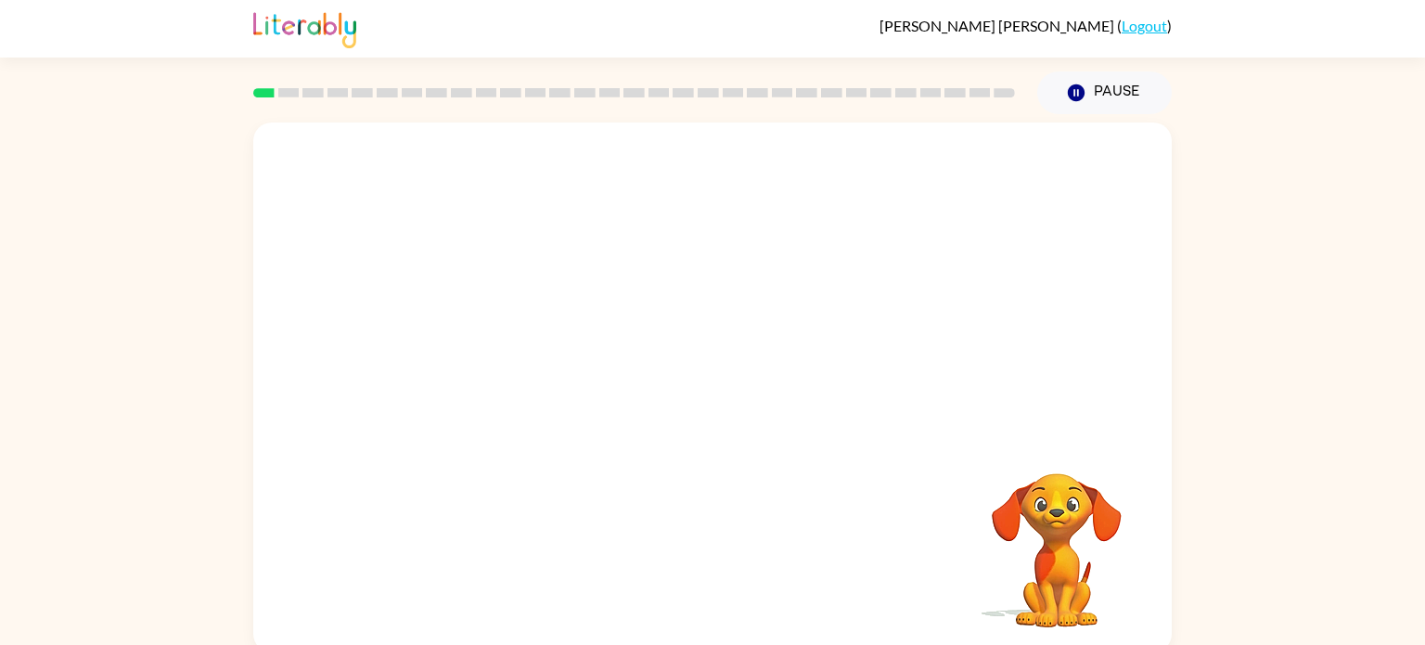
click at [1279, 452] on div "Your browser must support playing .mp4 files to use Literably. Please try using…" at bounding box center [712, 383] width 1425 height 538
click at [634, 215] on div at bounding box center [712, 278] width 919 height 312
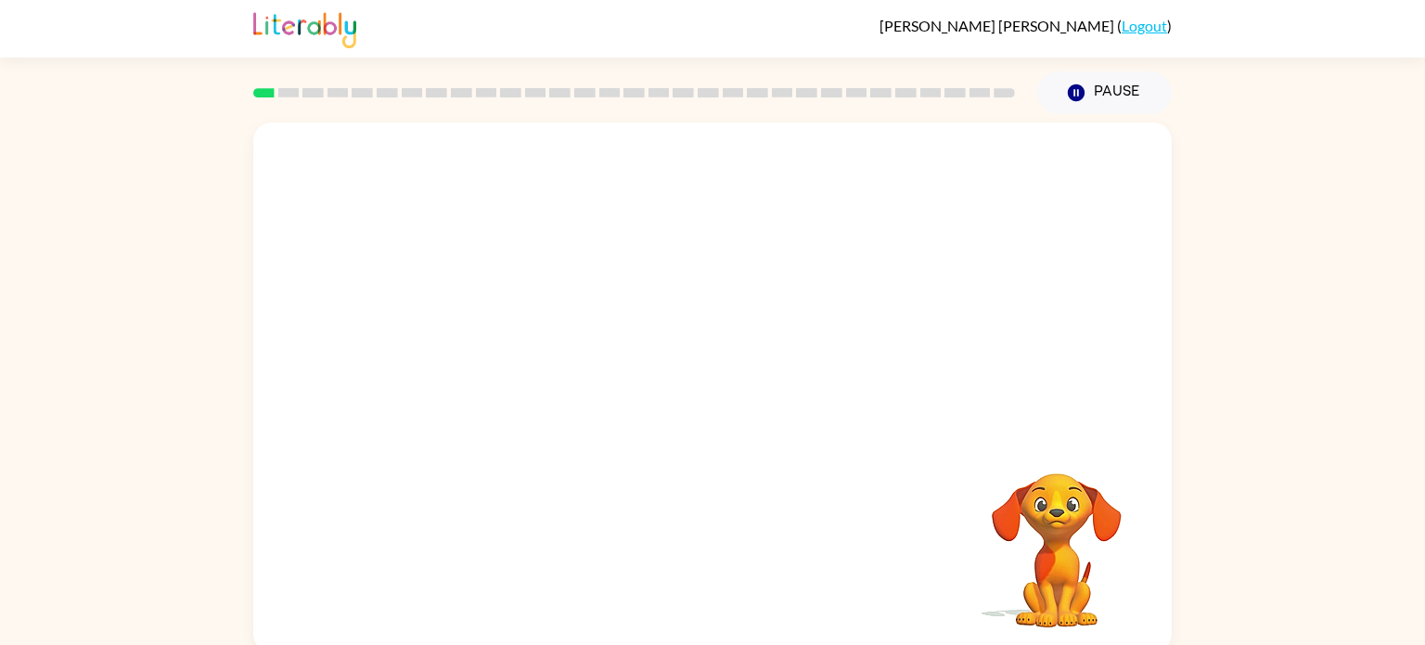
click at [634, 215] on div at bounding box center [712, 278] width 919 height 312
click at [736, 411] on div at bounding box center [712, 397] width 119 height 68
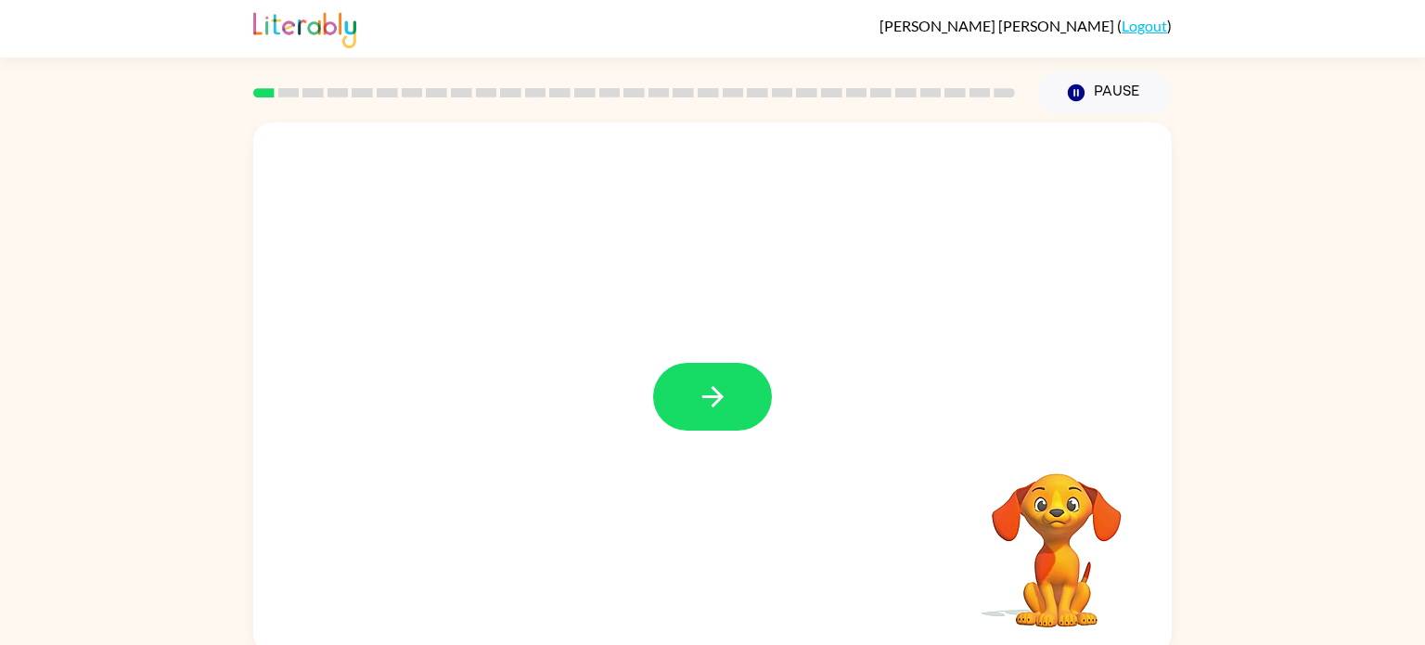
click at [589, 255] on div at bounding box center [712, 387] width 919 height 530
click at [696, 428] on button "button" at bounding box center [712, 397] width 119 height 68
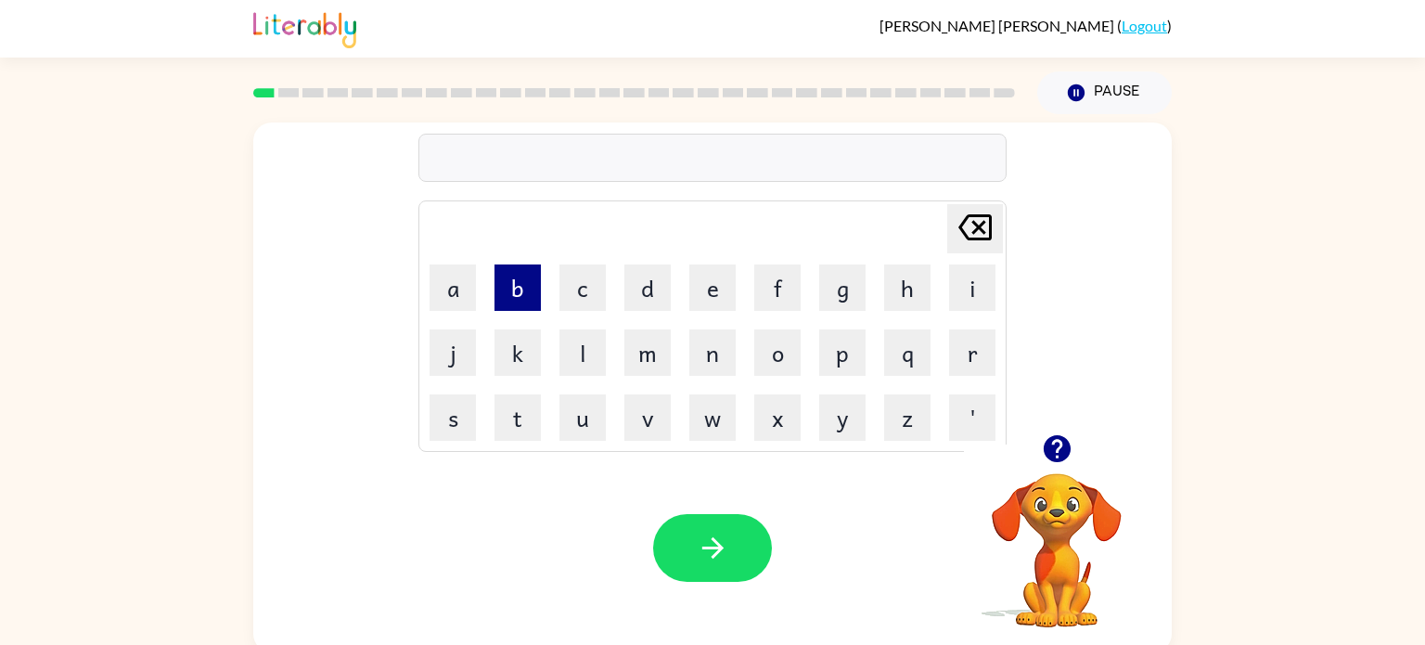
click at [522, 301] on button "b" at bounding box center [518, 287] width 46 height 46
click at [770, 361] on button "o" at bounding box center [777, 352] width 46 height 46
click at [980, 343] on button "r" at bounding box center [972, 352] width 46 height 46
click at [649, 300] on button "d" at bounding box center [647, 287] width 46 height 46
click at [707, 299] on button "e" at bounding box center [712, 287] width 46 height 46
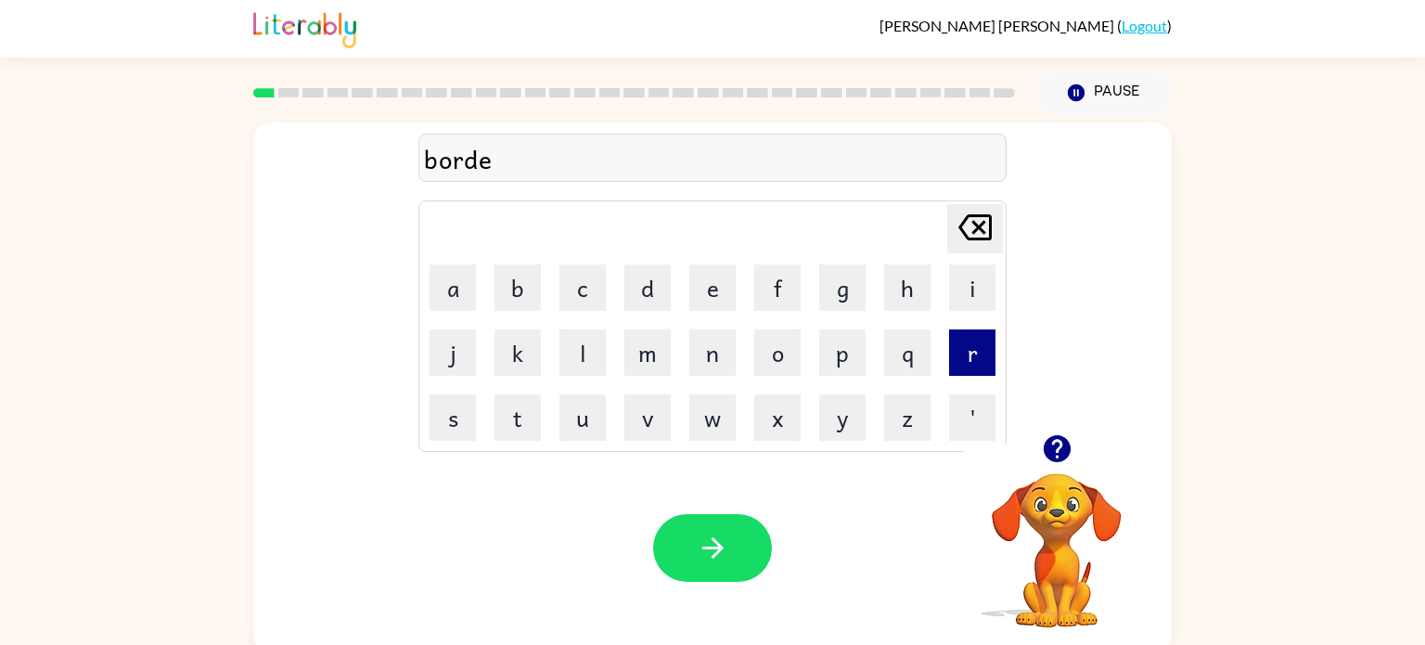
click at [987, 354] on button "r" at bounding box center [972, 352] width 46 height 46
click at [663, 562] on button "button" at bounding box center [712, 548] width 119 height 68
click at [1067, 533] on video "Your browser must support playing .mp4 files to use Literably. Please try using…" at bounding box center [1057, 537] width 186 height 186
click at [1066, 533] on video "Your browser must support playing .mp4 files to use Literably. Please try using…" at bounding box center [1057, 537] width 186 height 186
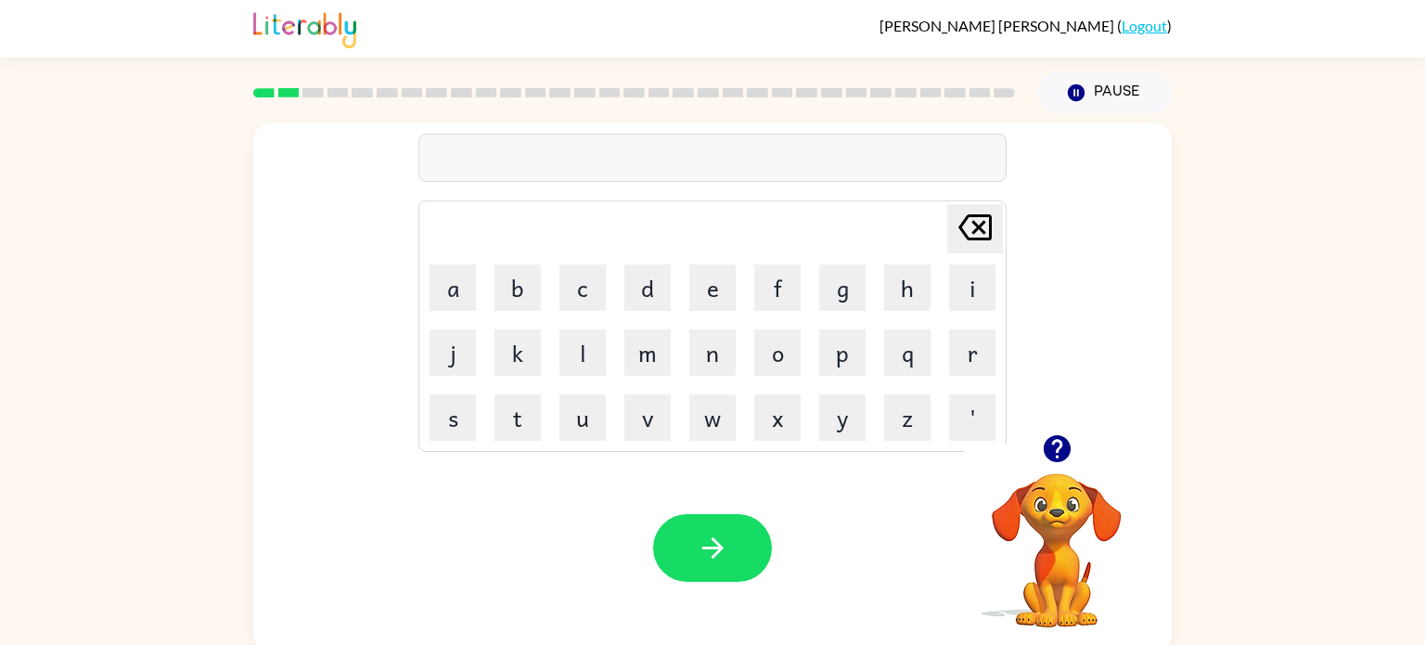
click at [1066, 533] on video "Your browser must support playing .mp4 files to use Literably. Please try using…" at bounding box center [1057, 537] width 186 height 186
click at [1047, 456] on icon "button" at bounding box center [1056, 448] width 27 height 27
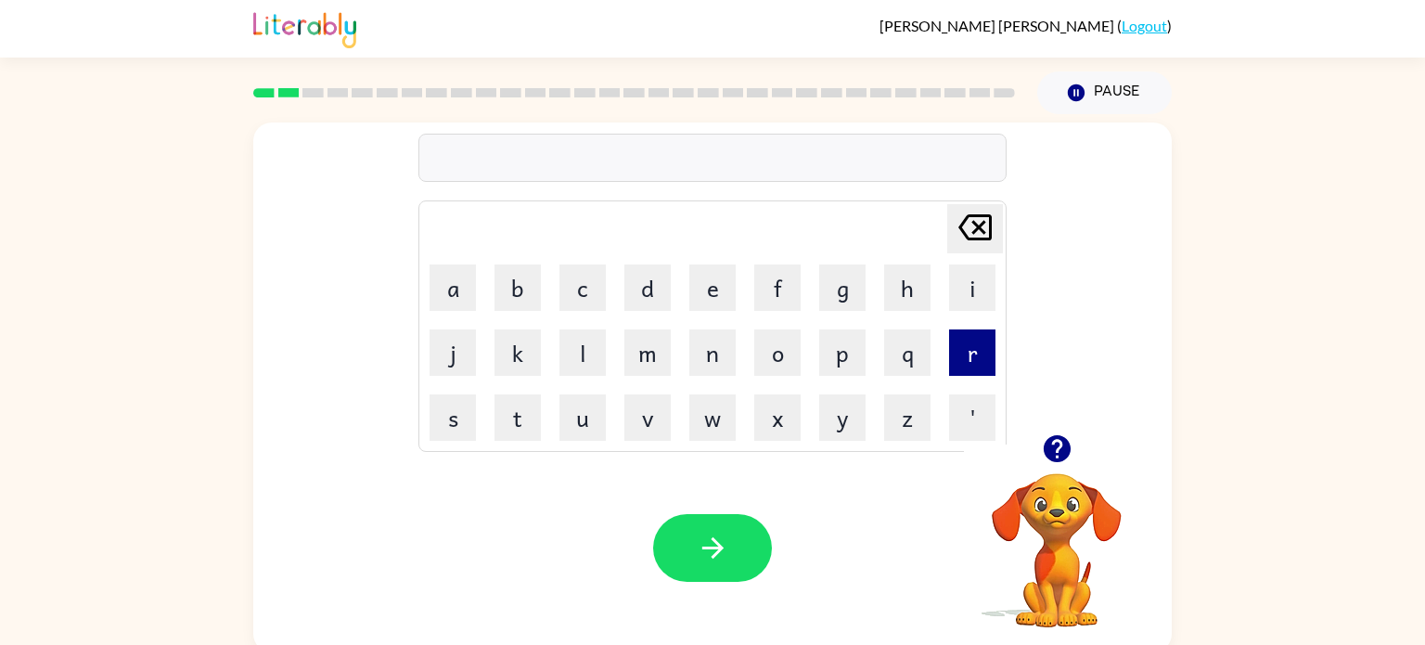
click at [969, 348] on button "r" at bounding box center [972, 352] width 46 height 46
click at [765, 367] on button "o" at bounding box center [777, 352] width 46 height 46
click at [589, 432] on button "u" at bounding box center [582, 417] width 46 height 46
click at [654, 302] on button "d" at bounding box center [647, 287] width 46 height 46
click at [957, 237] on icon "Delete Delete last character input" at bounding box center [975, 227] width 45 height 45
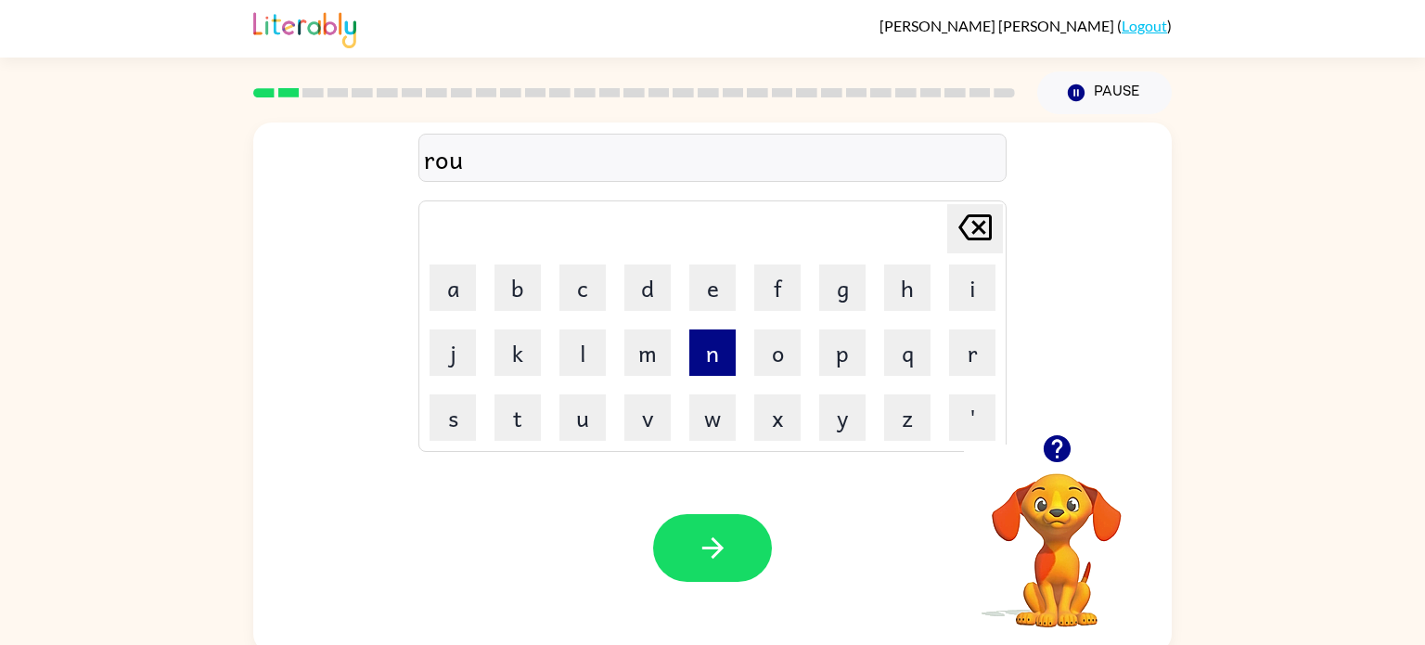
click at [708, 366] on button "n" at bounding box center [712, 352] width 46 height 46
click at [646, 301] on button "d" at bounding box center [647, 287] width 46 height 46
click at [715, 513] on div "Your browser must support playing .mp4 files to use Literably. Please try using…" at bounding box center [712, 547] width 919 height 209
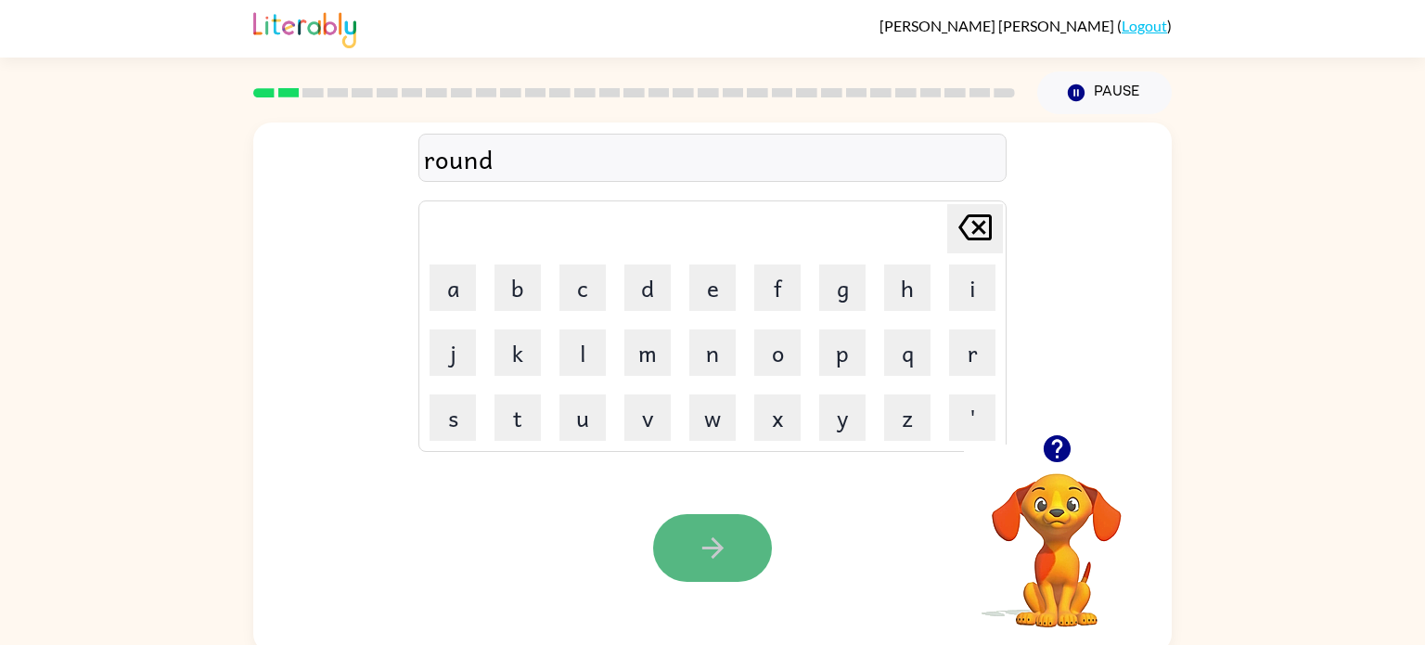
click at [719, 528] on button "button" at bounding box center [712, 548] width 119 height 68
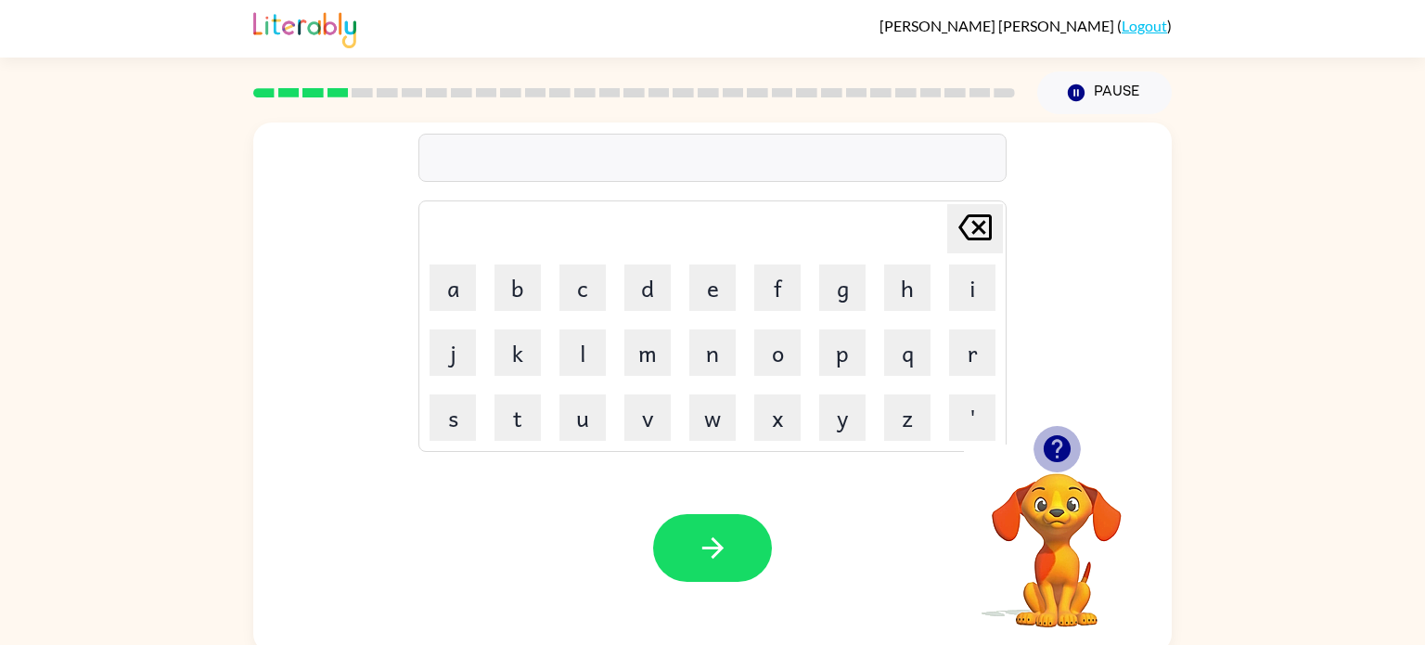
click at [1069, 445] on icon "button" at bounding box center [1056, 448] width 27 height 27
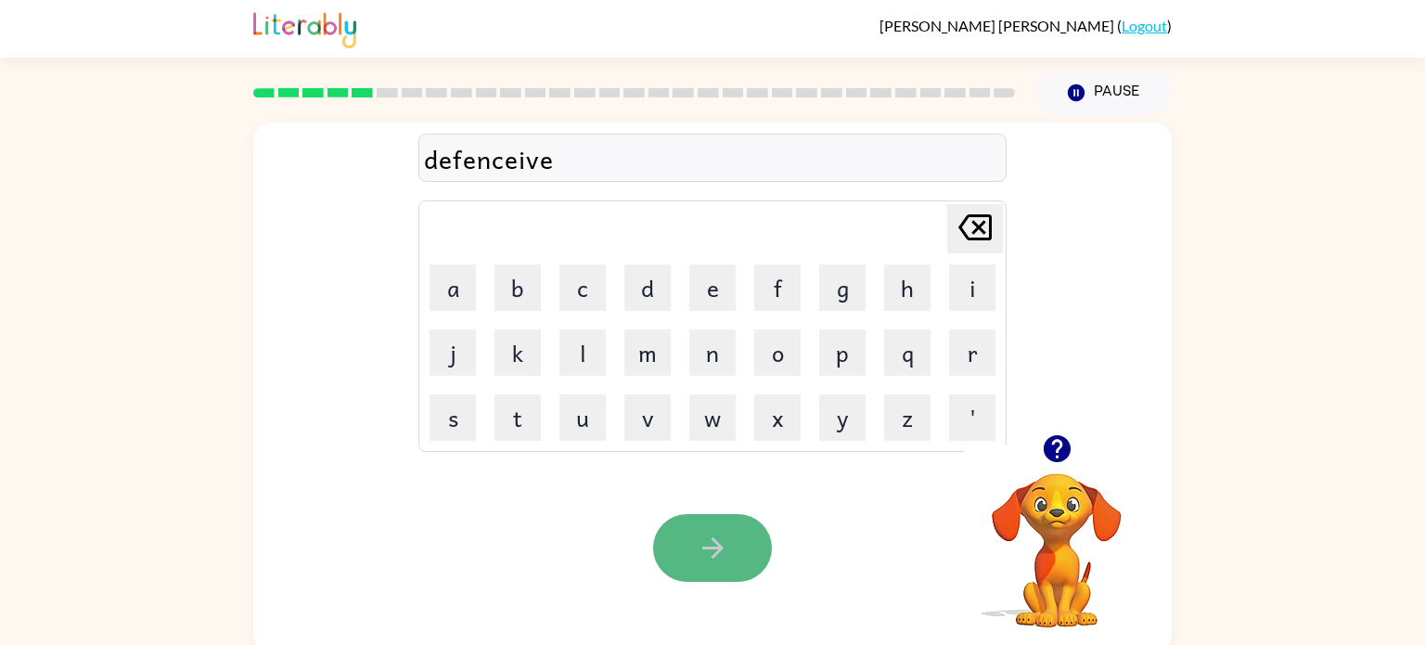
click at [711, 569] on button "button" at bounding box center [712, 548] width 119 height 68
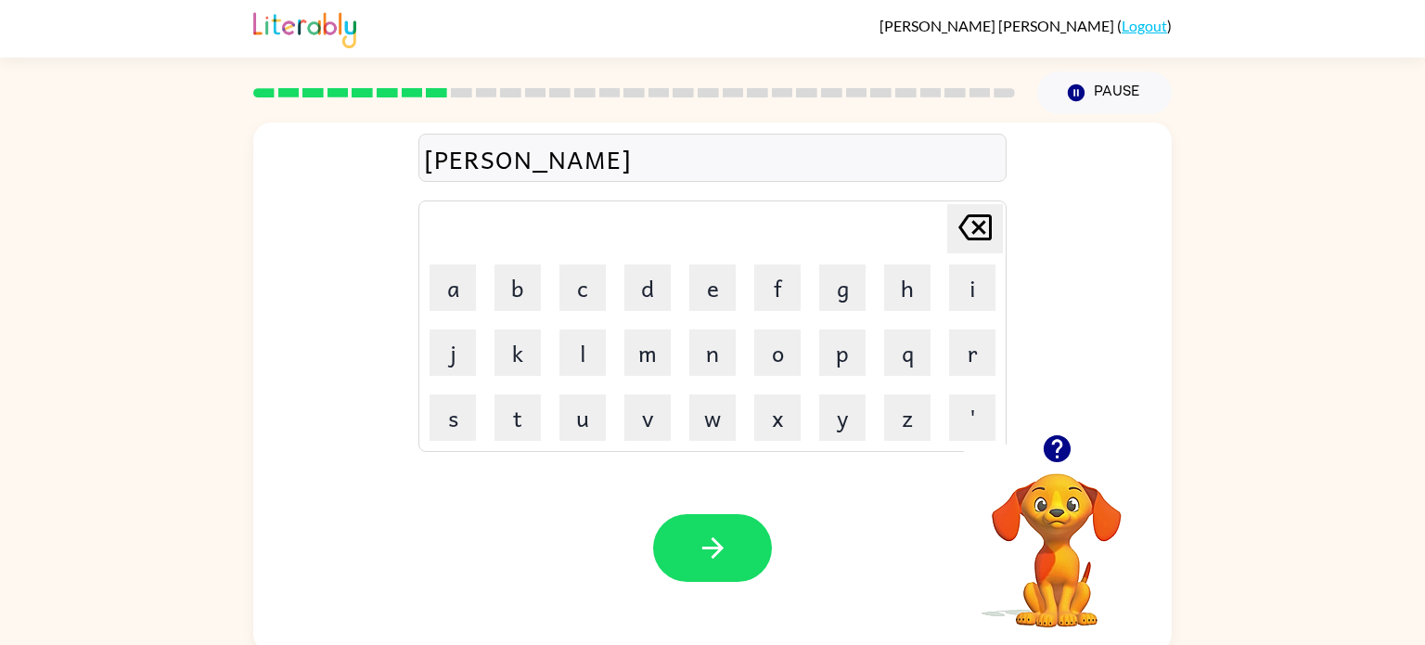
click at [511, 218] on td "Delete Delete last character input" at bounding box center [712, 228] width 583 height 51
click at [717, 523] on button "button" at bounding box center [712, 548] width 119 height 68
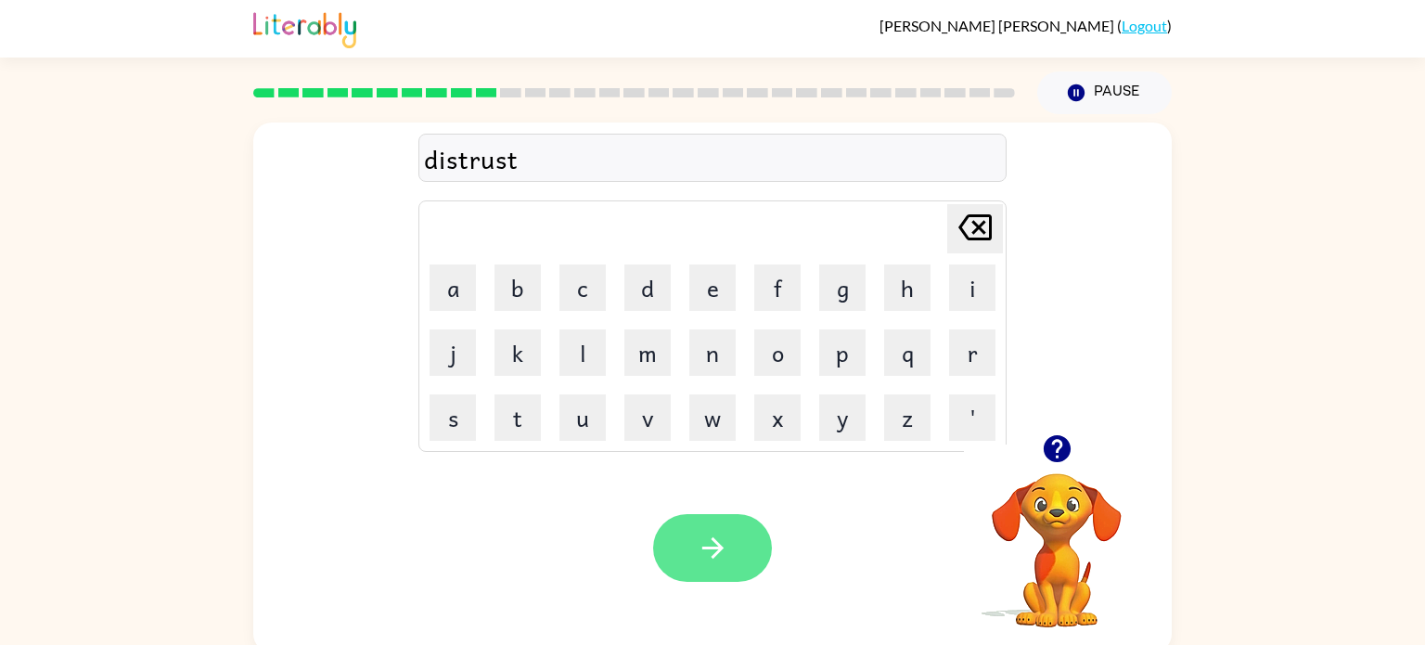
click at [745, 557] on button "button" at bounding box center [712, 548] width 119 height 68
click at [672, 515] on div at bounding box center [712, 548] width 119 height 68
click at [720, 573] on button "button" at bounding box center [712, 548] width 119 height 68
click at [716, 560] on icon "button" at bounding box center [713, 548] width 32 height 32
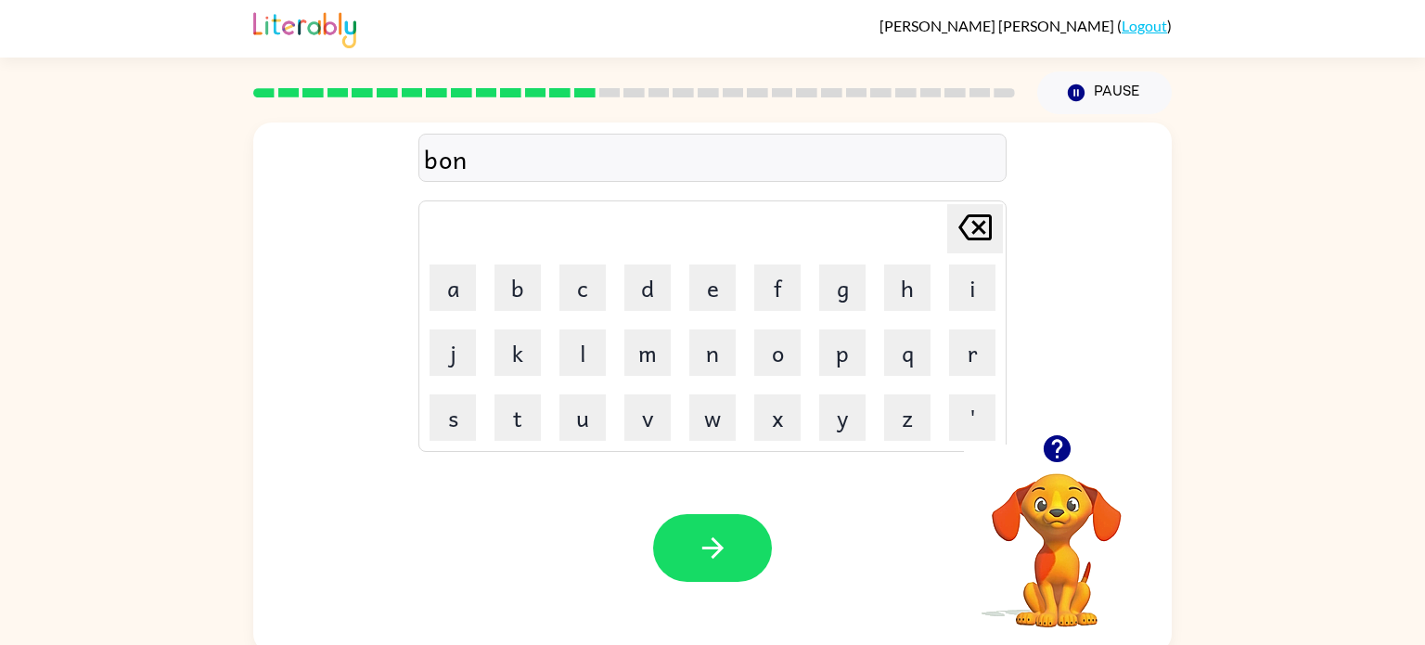
click at [466, 173] on div "bon" at bounding box center [712, 158] width 577 height 39
click at [470, 169] on div "bon" at bounding box center [712, 158] width 577 height 39
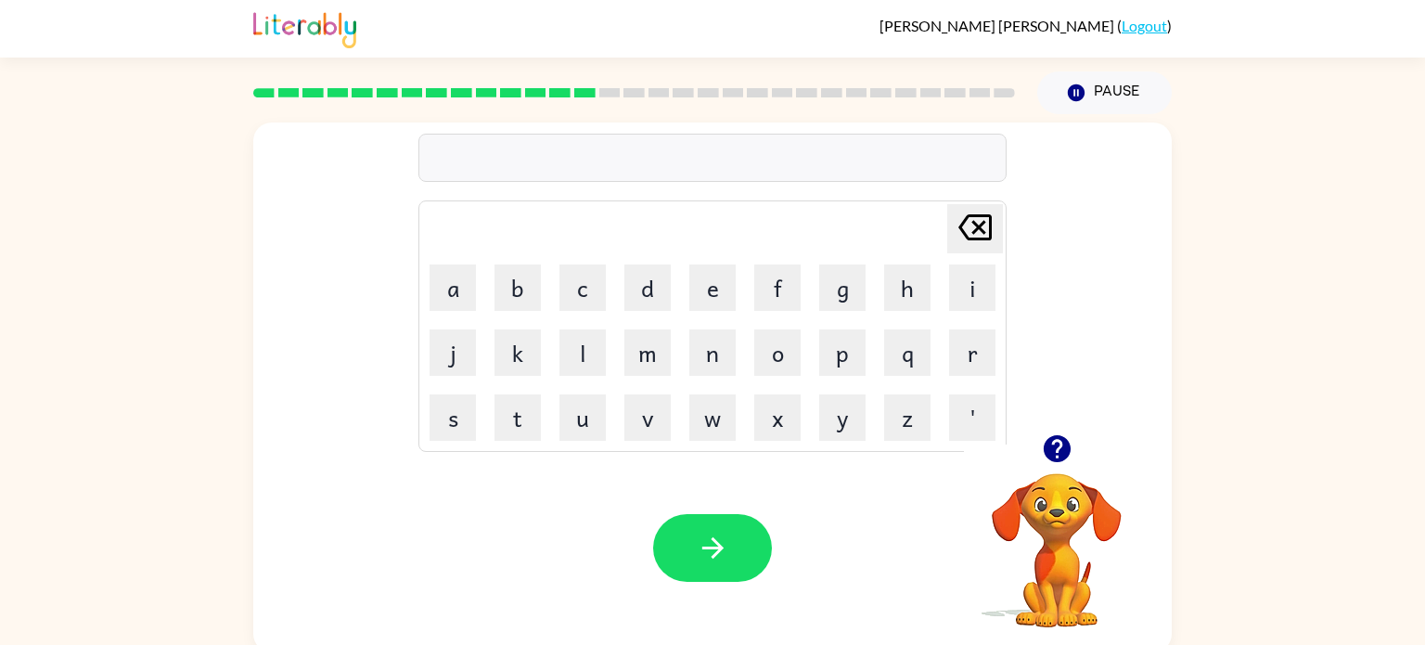
click at [1052, 442] on icon "button" at bounding box center [1057, 448] width 32 height 32
click at [475, 147] on div "bo" at bounding box center [712, 158] width 577 height 39
click at [469, 154] on div "bo" at bounding box center [712, 158] width 577 height 39
click at [1077, 439] on button "button" at bounding box center [1057, 448] width 47 height 47
click at [673, 575] on button "button" at bounding box center [712, 548] width 119 height 68
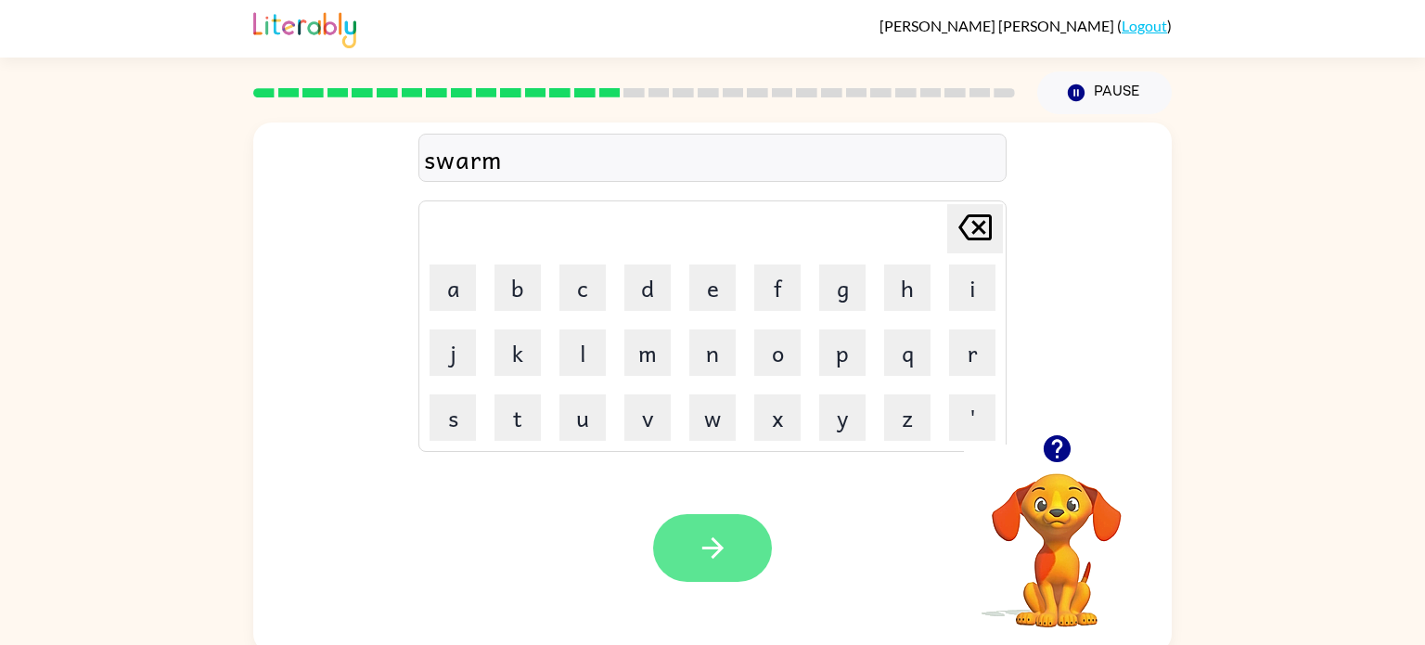
click at [738, 575] on button "button" at bounding box center [712, 548] width 119 height 68
click at [737, 569] on button "button" at bounding box center [712, 548] width 119 height 68
click at [702, 571] on button "button" at bounding box center [712, 548] width 119 height 68
click at [700, 544] on icon "button" at bounding box center [713, 548] width 32 height 32
click at [699, 555] on icon "button" at bounding box center [713, 548] width 32 height 32
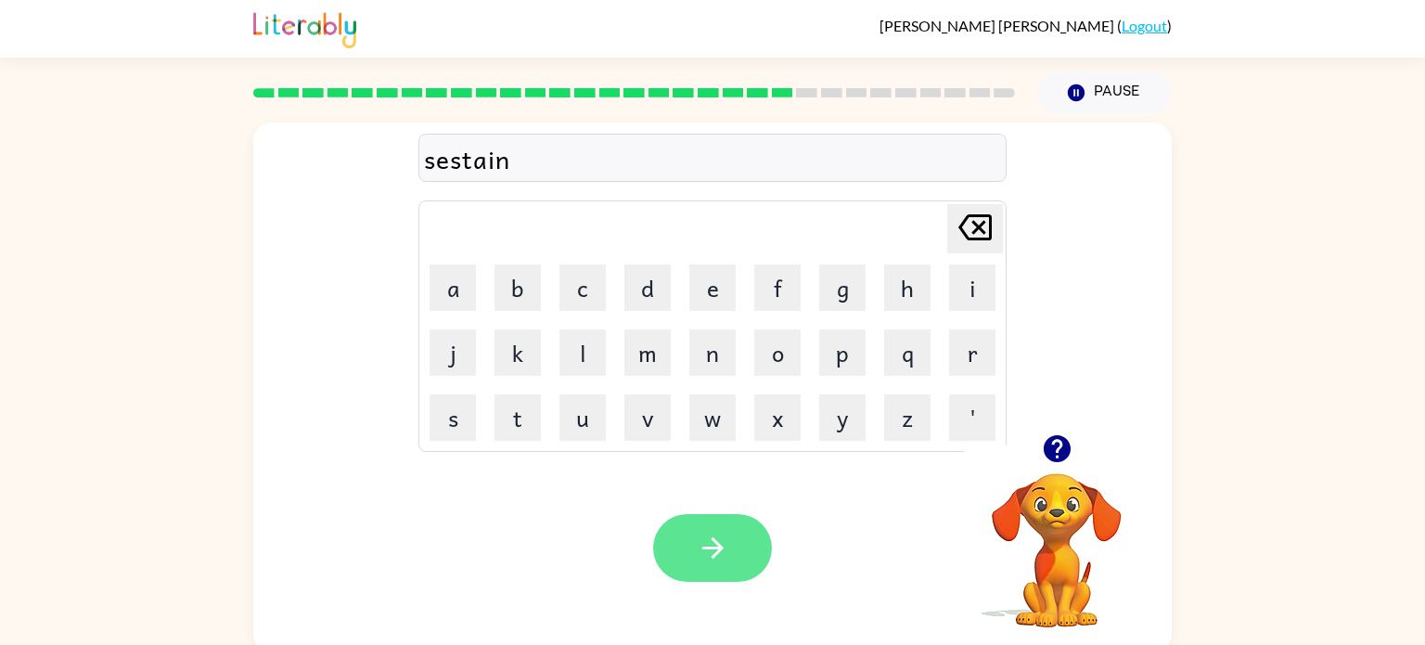
click at [705, 548] on icon "button" at bounding box center [711, 547] width 21 height 21
click at [655, 578] on div at bounding box center [712, 548] width 119 height 68
click at [695, 559] on button "button" at bounding box center [712, 548] width 119 height 68
click at [740, 162] on div "rel" at bounding box center [712, 158] width 577 height 39
click at [477, 179] on div "rel" at bounding box center [712, 158] width 588 height 48
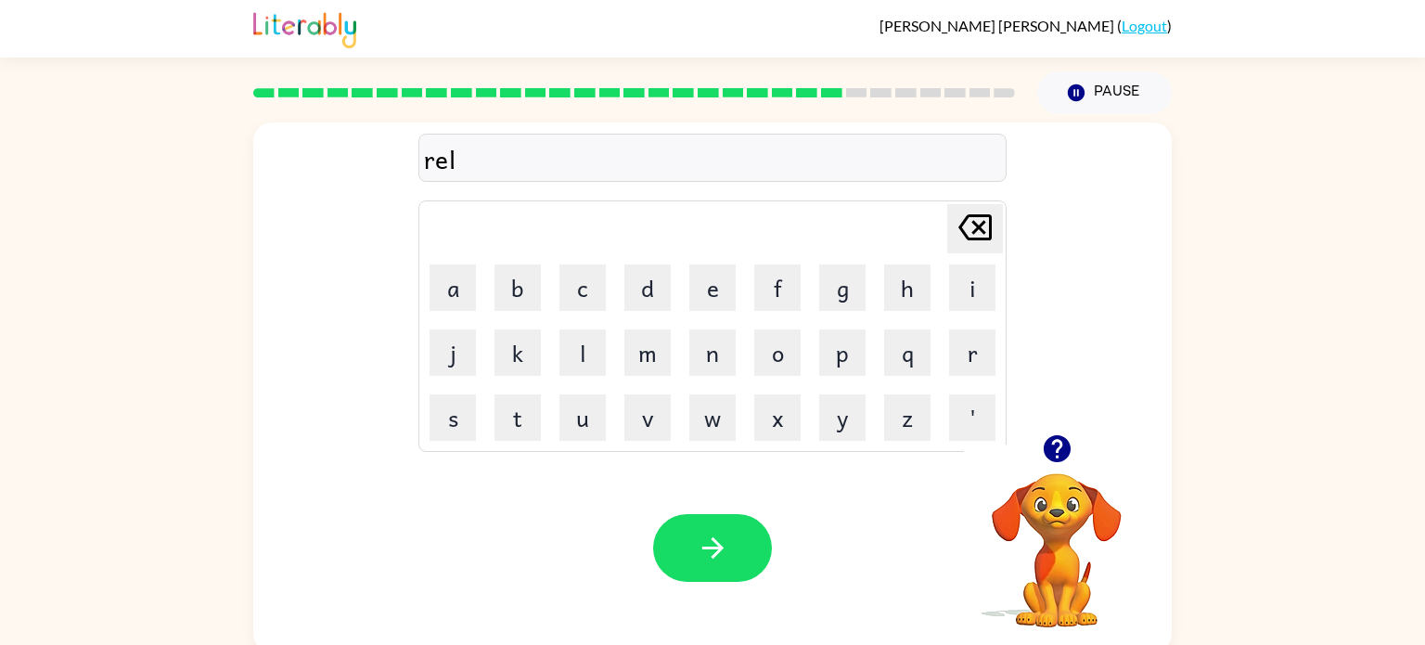
click at [482, 165] on div "rel" at bounding box center [712, 158] width 577 height 39
click at [670, 541] on button "button" at bounding box center [712, 548] width 119 height 68
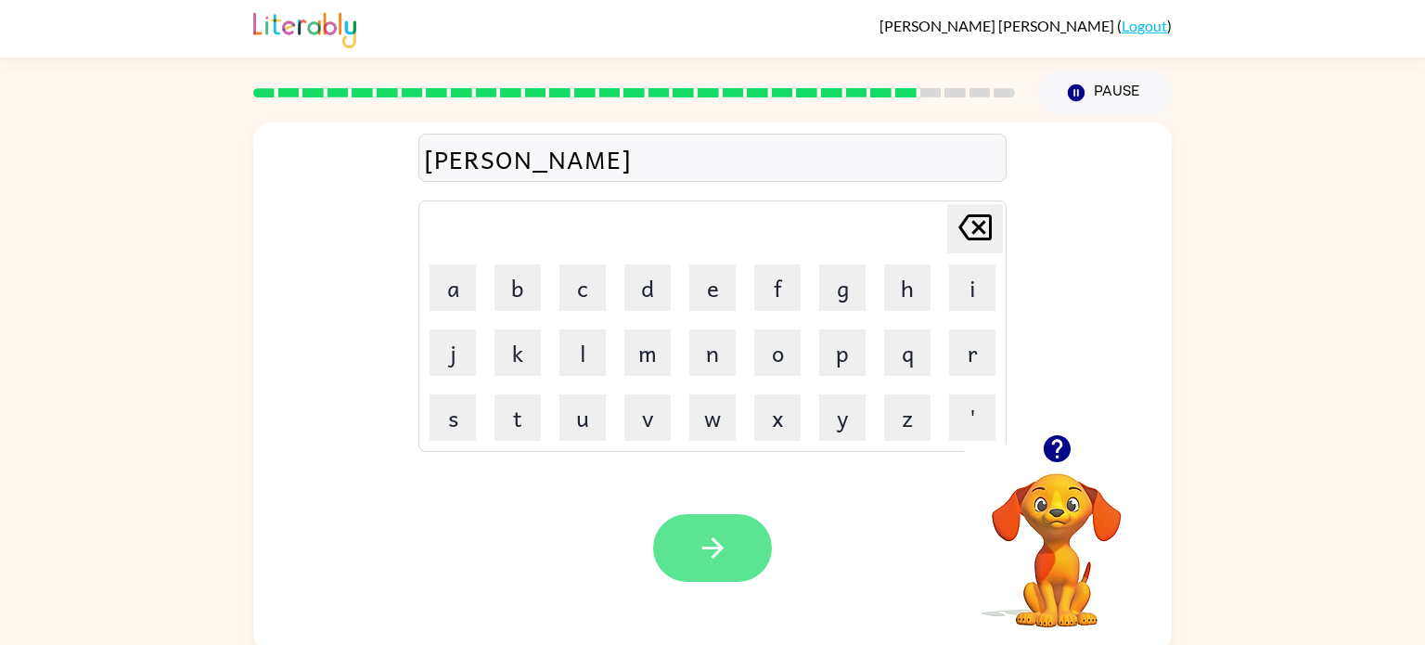
click at [750, 517] on button "button" at bounding box center [712, 548] width 119 height 68
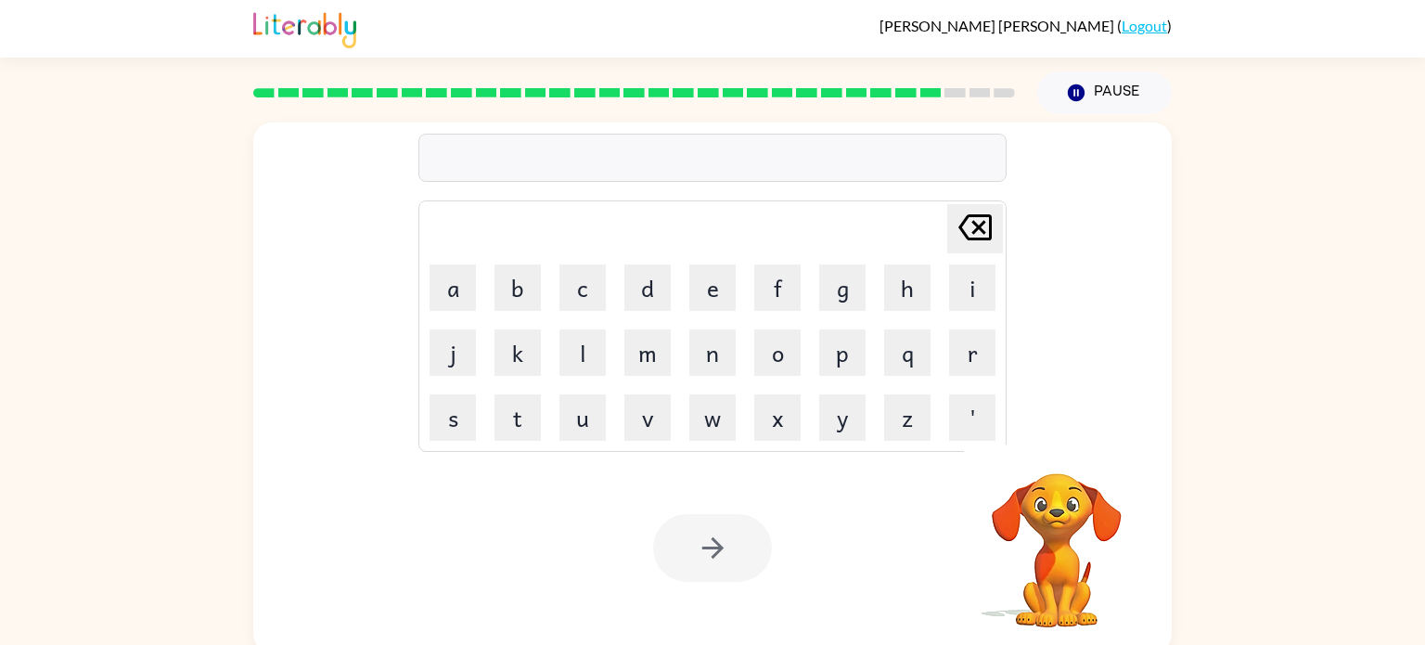
click at [487, 172] on div at bounding box center [712, 158] width 588 height 48
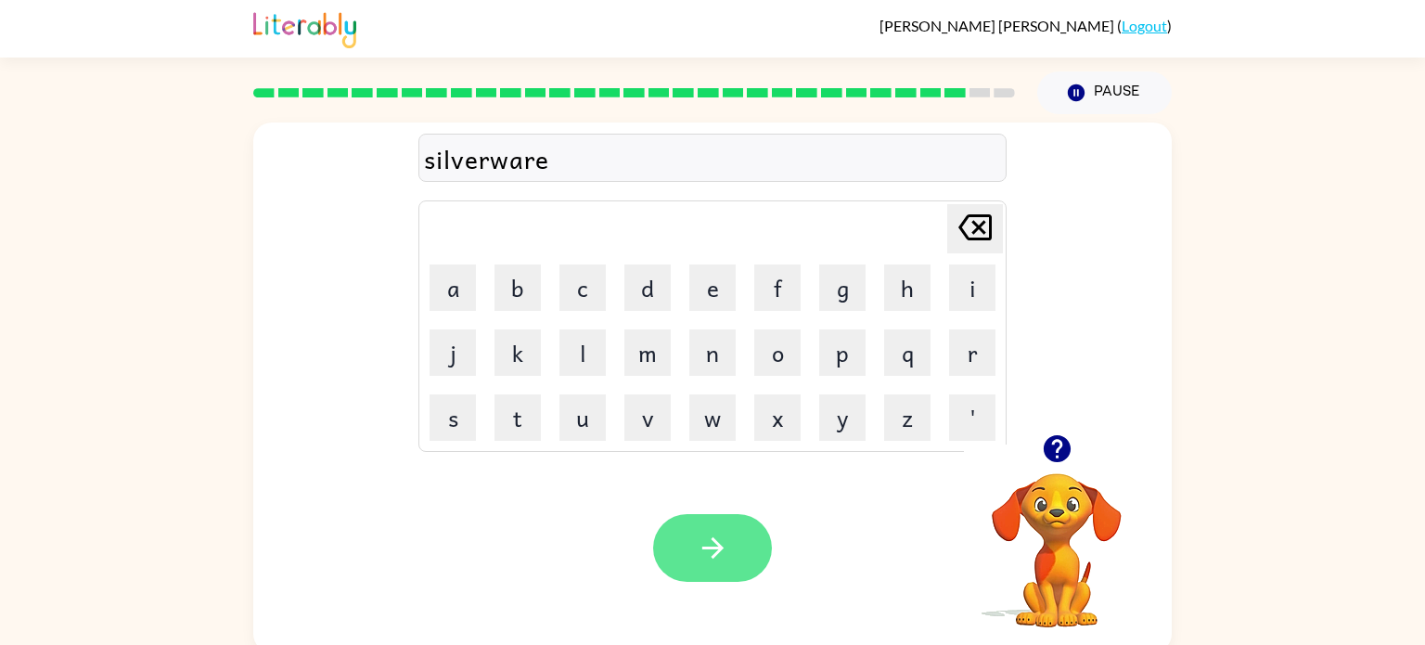
click at [712, 539] on icon "button" at bounding box center [711, 547] width 21 height 21
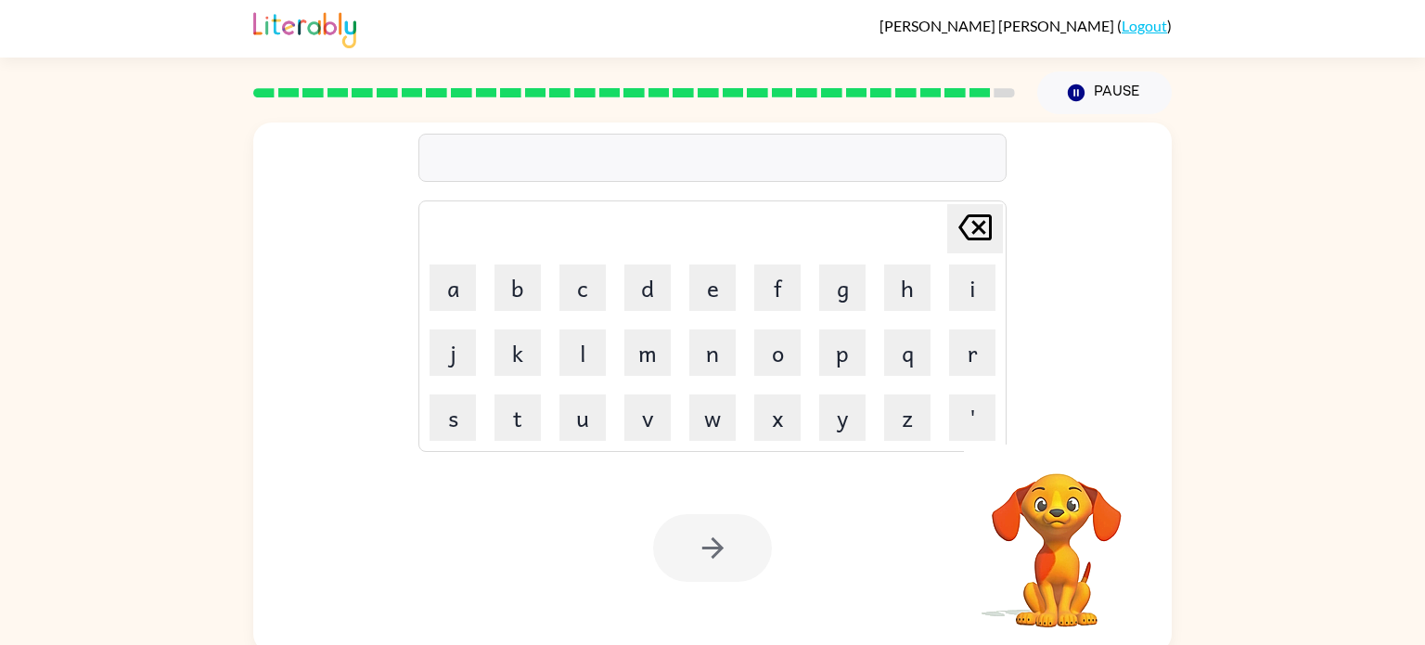
click at [712, 539] on div at bounding box center [712, 548] width 119 height 68
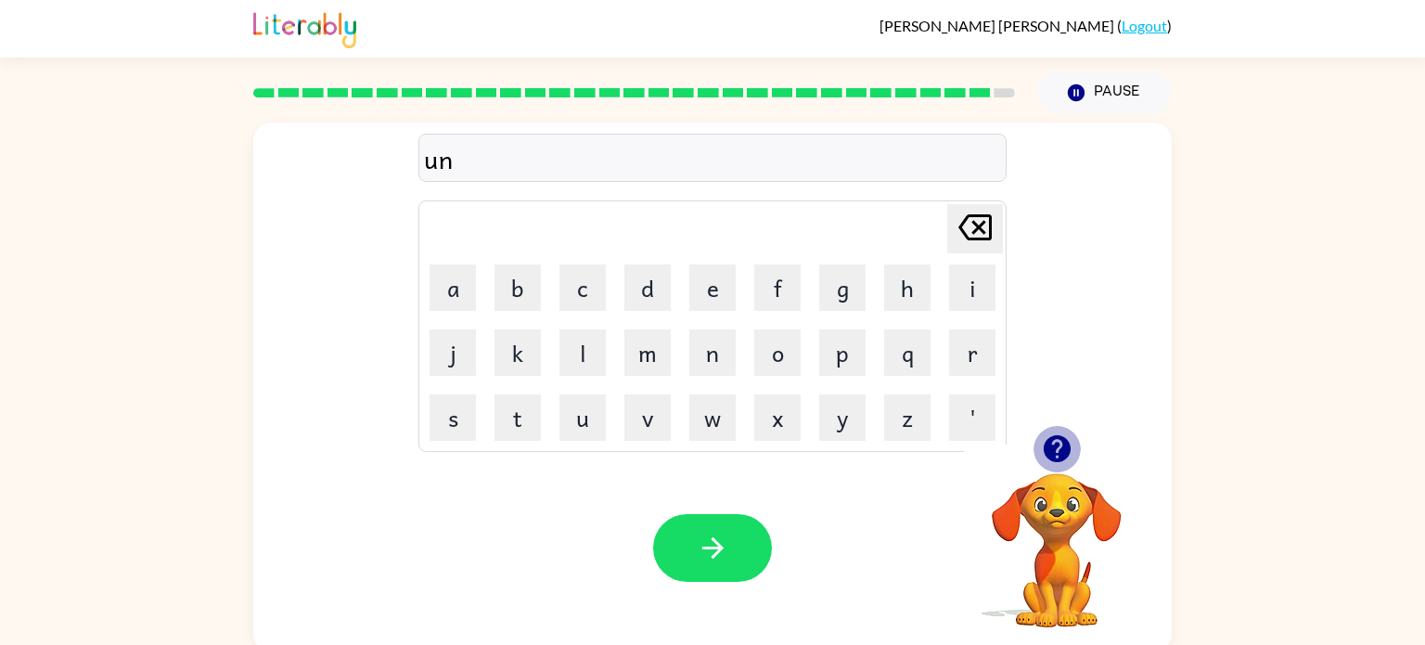
click at [1059, 452] on icon "button" at bounding box center [1056, 448] width 27 height 27
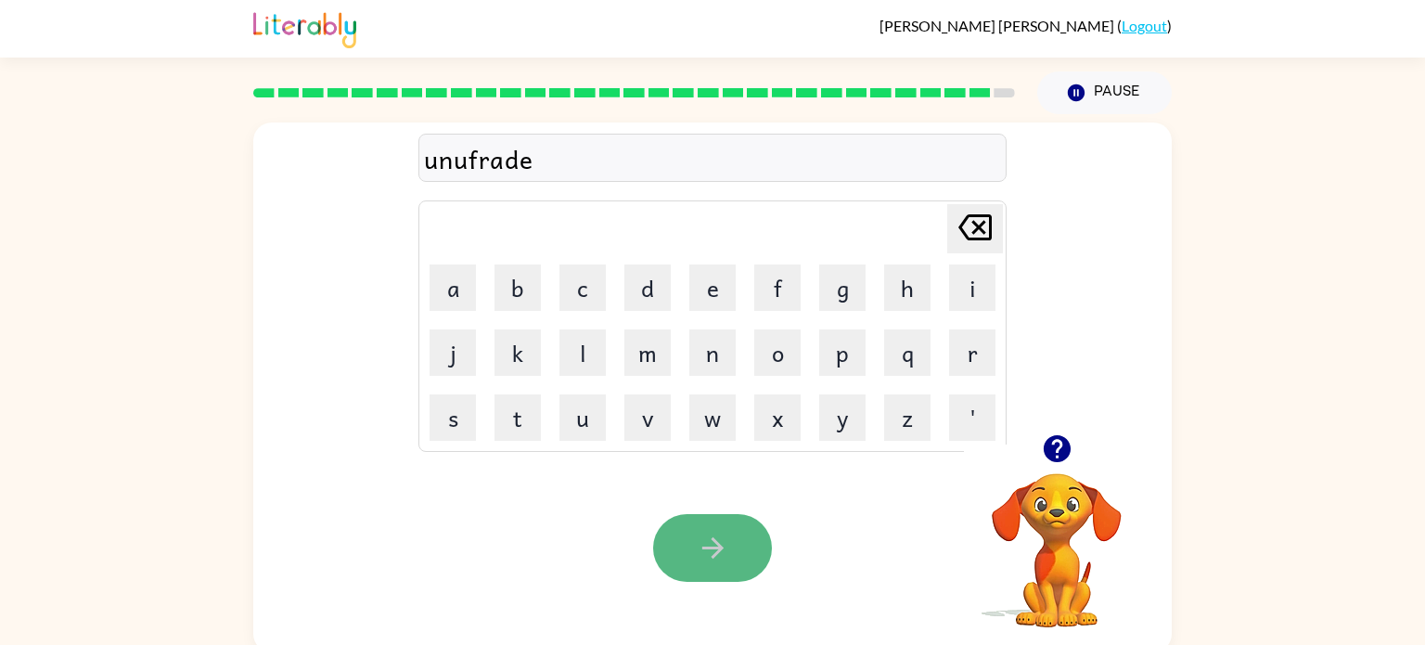
click at [698, 541] on icon "button" at bounding box center [713, 548] width 32 height 32
